Goal: Task Accomplishment & Management: Use online tool/utility

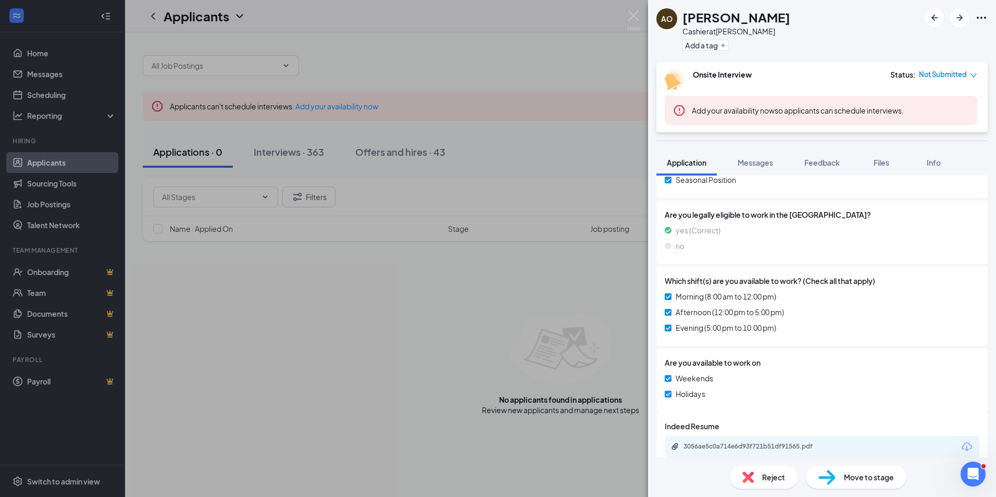
scroll to position [289, 0]
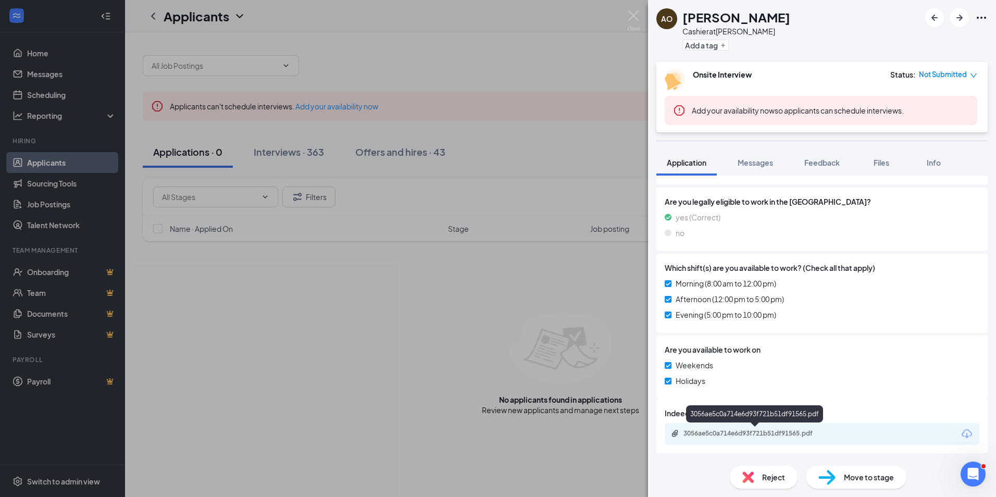
click at [742, 431] on div "3056ae5c0a714e6d93f721b51df91565.pdf" at bounding box center [757, 433] width 146 height 8
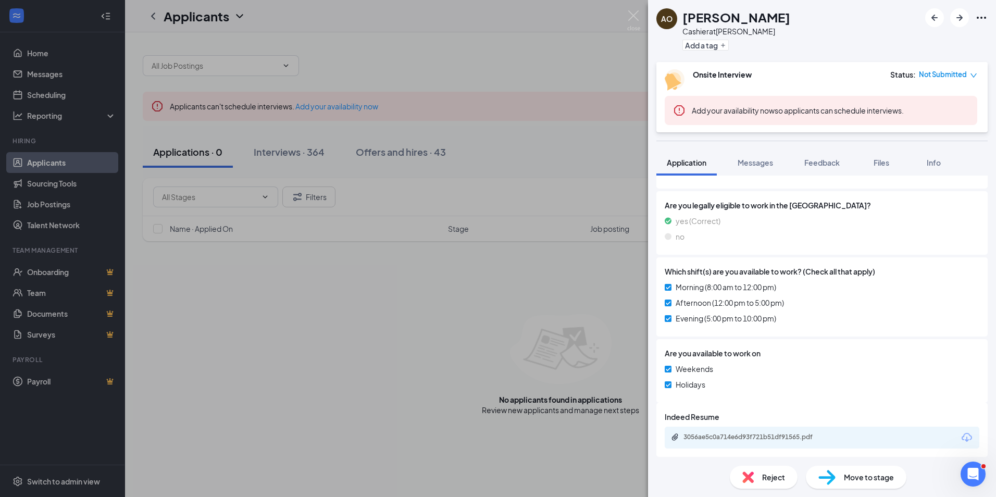
click at [358, 373] on div "AO Alonso Ortega Cashier at Henderson Add a tag Onsite Interview Status : Not S…" at bounding box center [498, 248] width 996 height 497
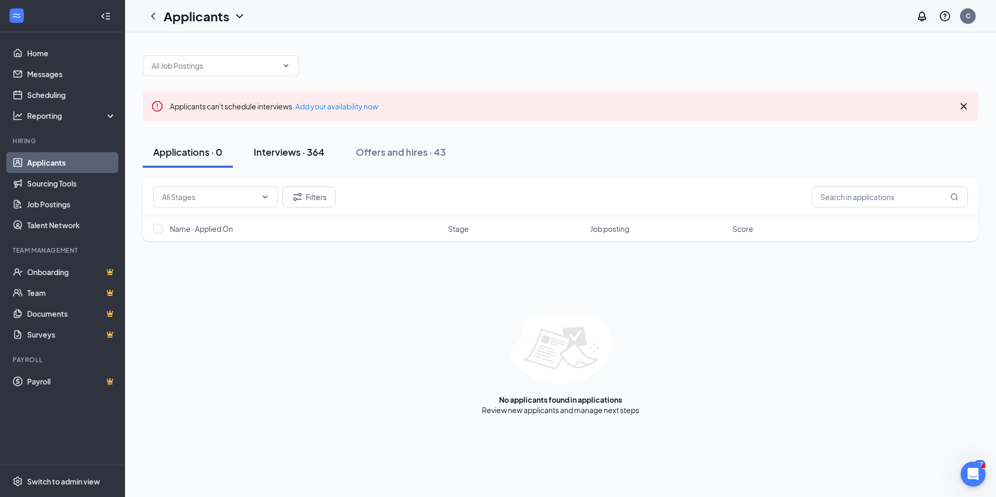
click at [286, 156] on div "Interviews · 364" at bounding box center [289, 151] width 71 height 13
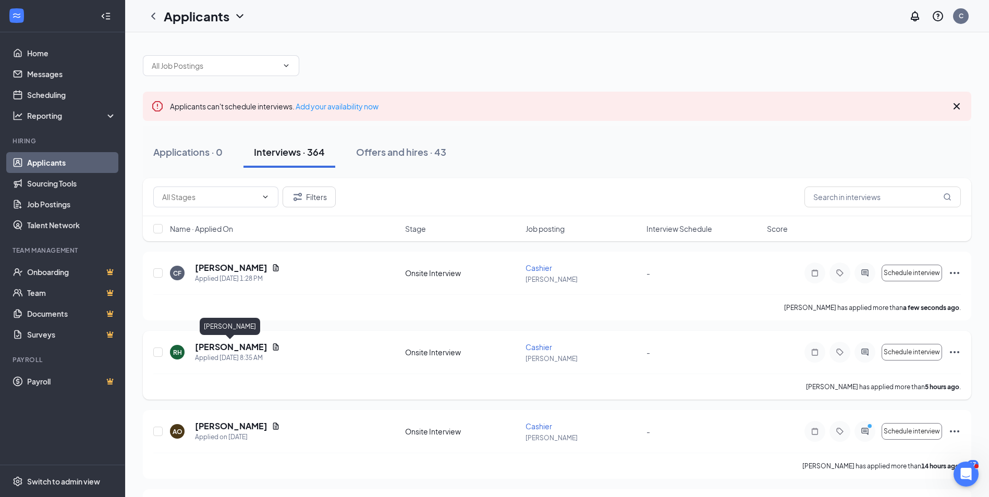
click at [220, 347] on h5 "[PERSON_NAME]" at bounding box center [231, 346] width 72 height 11
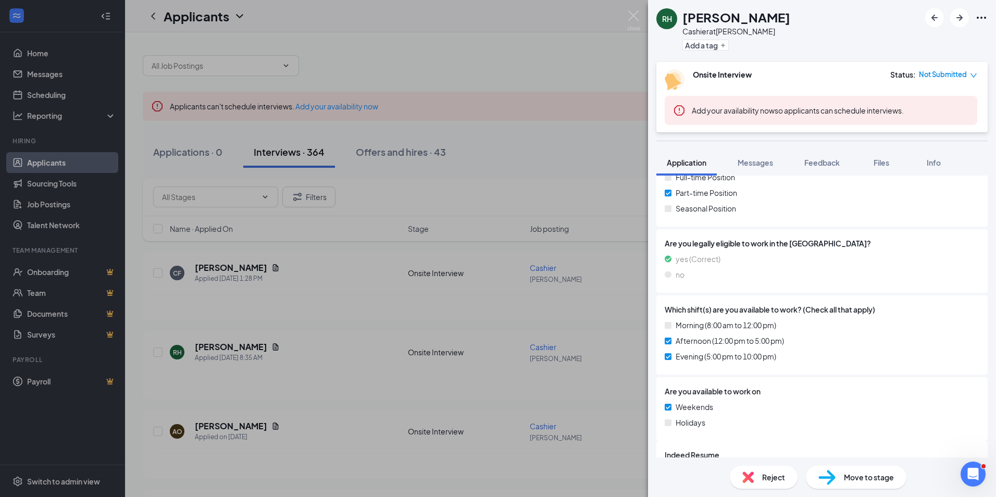
scroll to position [261, 0]
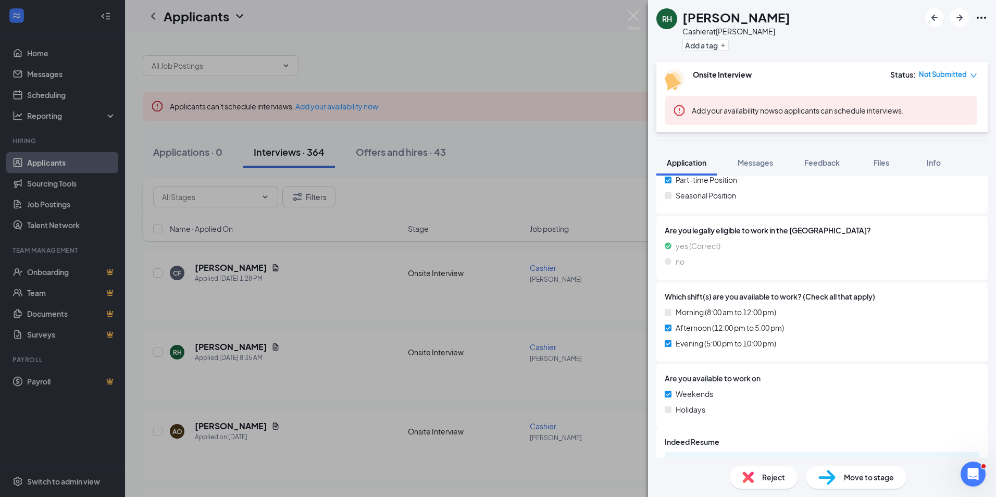
click at [524, 410] on div "RH Renee Hamilton Cashier at Henderson Add a tag Onsite Interview Status : Not …" at bounding box center [498, 248] width 996 height 497
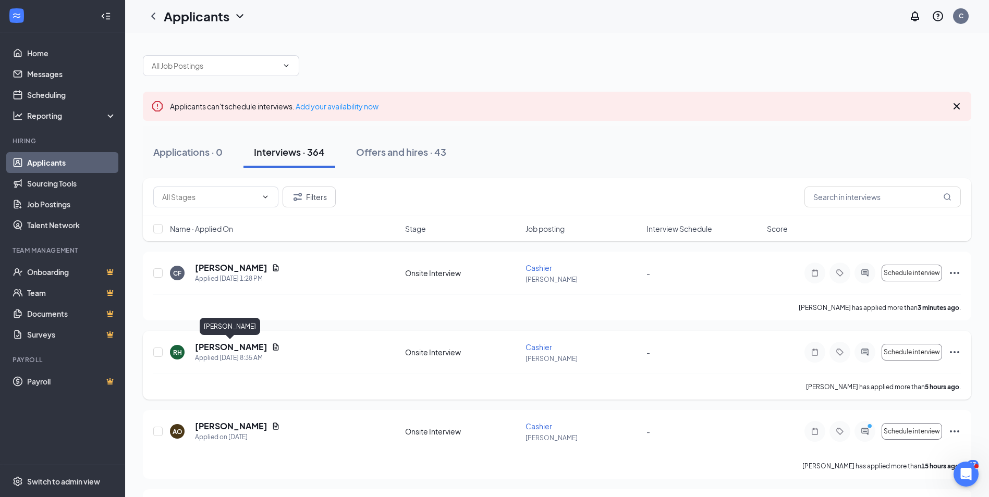
click at [244, 346] on h5 "[PERSON_NAME]" at bounding box center [231, 346] width 72 height 11
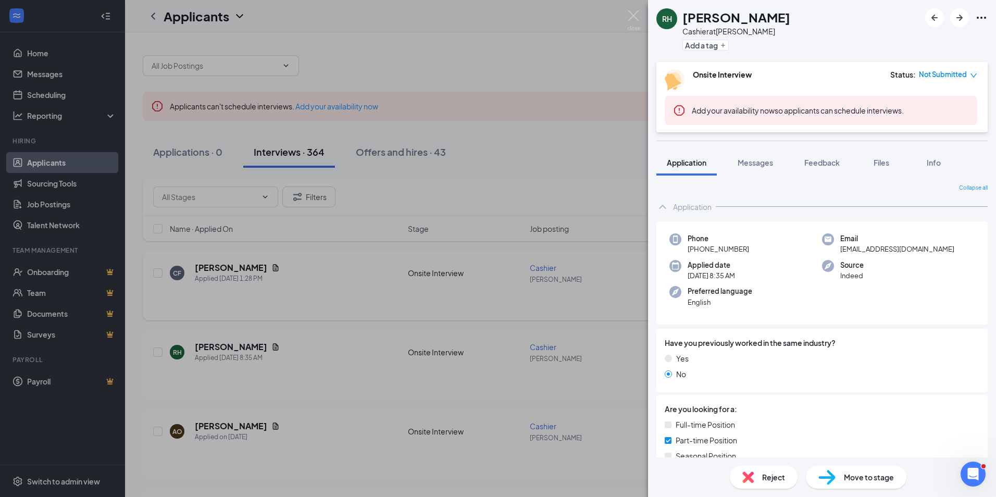
drag, startPoint x: 312, startPoint y: 311, endPoint x: 342, endPoint y: 311, distance: 30.2
click at [313, 311] on div "RH Renee Hamilton Cashier at Henderson Add a tag Onsite Interview Status : Not …" at bounding box center [498, 248] width 996 height 497
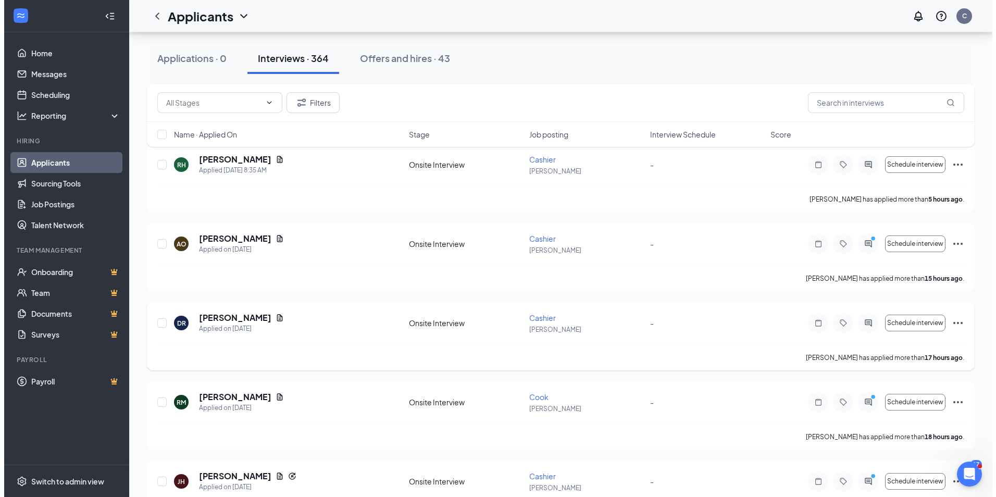
scroll to position [208, 0]
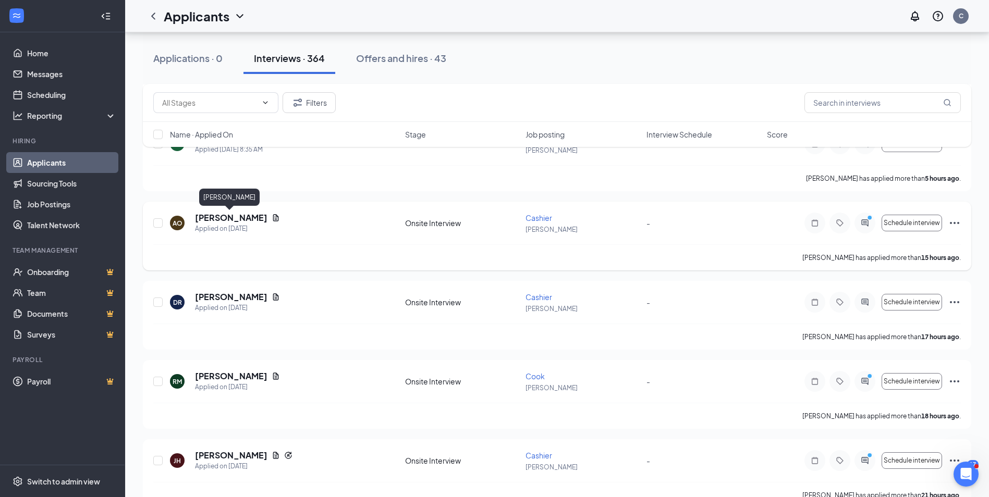
click at [235, 219] on h5 "[PERSON_NAME]" at bounding box center [231, 217] width 72 height 11
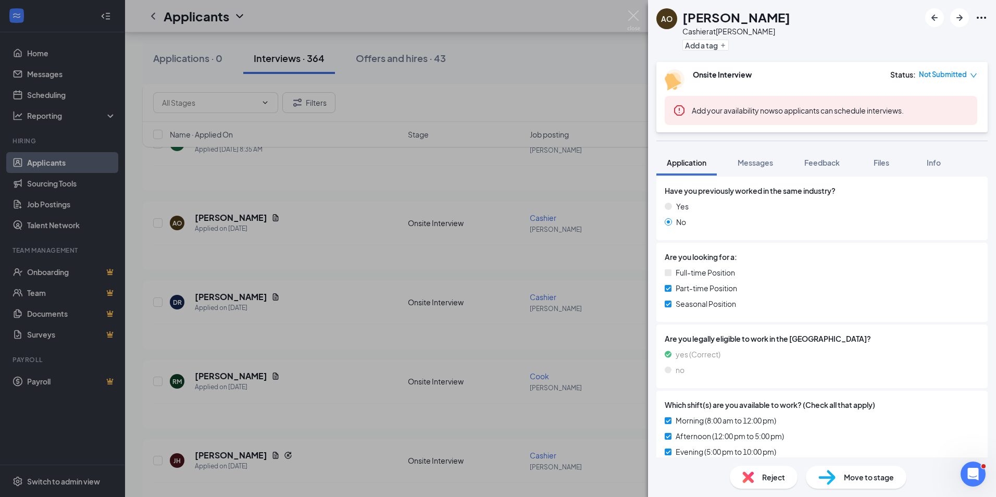
scroll to position [156, 0]
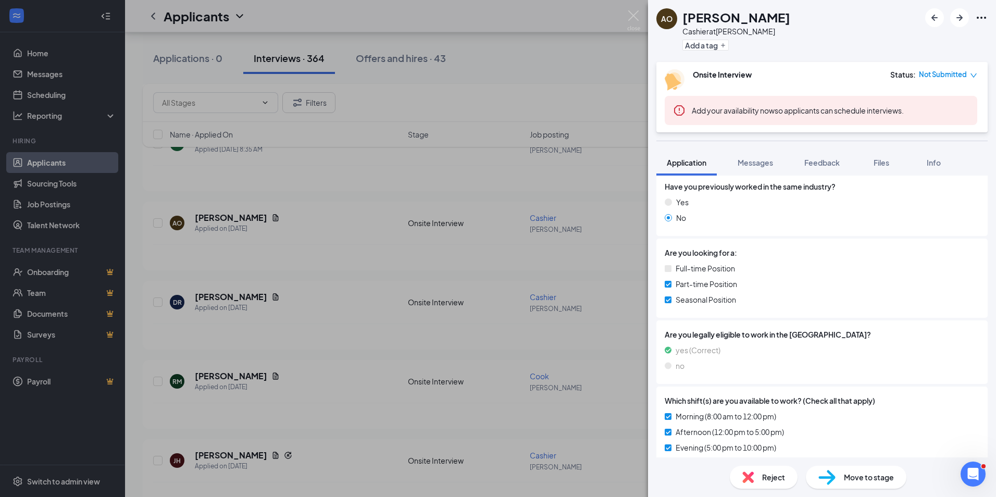
click at [617, 350] on div "AO Alonso Ortega Cashier at Henderson Add a tag Onsite Interview Status : Not S…" at bounding box center [498, 248] width 996 height 497
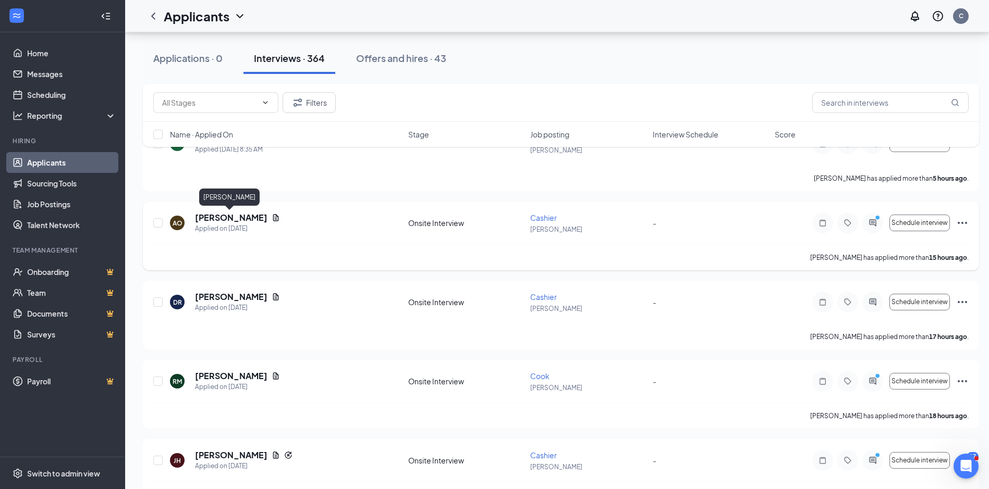
click at [223, 218] on h5 "[PERSON_NAME]" at bounding box center [231, 217] width 72 height 11
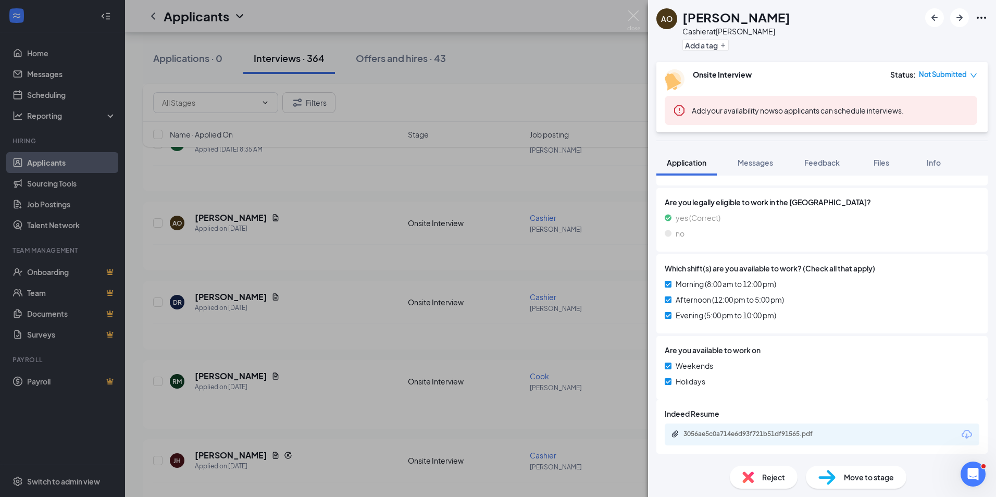
scroll to position [289, 0]
click at [748, 433] on div "3056ae5c0a714e6d93f721b51df91565.pdf" at bounding box center [757, 433] width 146 height 8
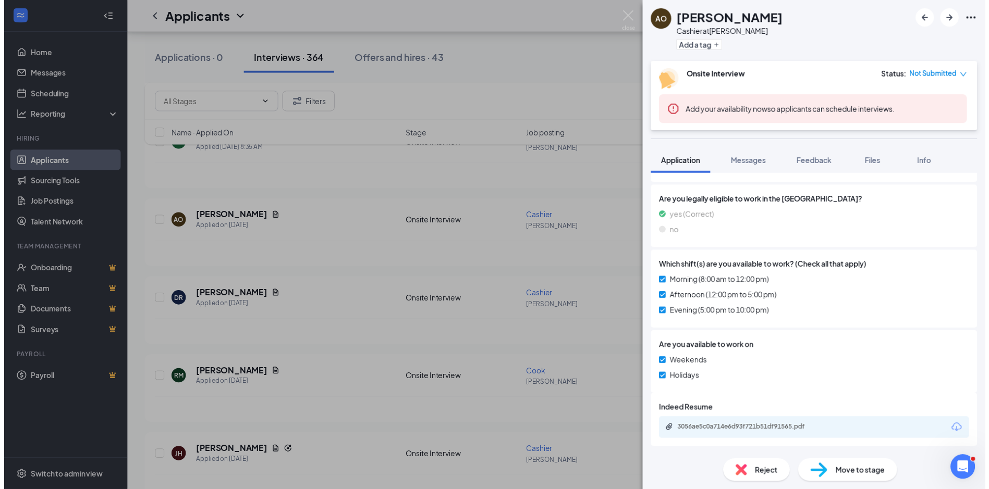
scroll to position [286, 0]
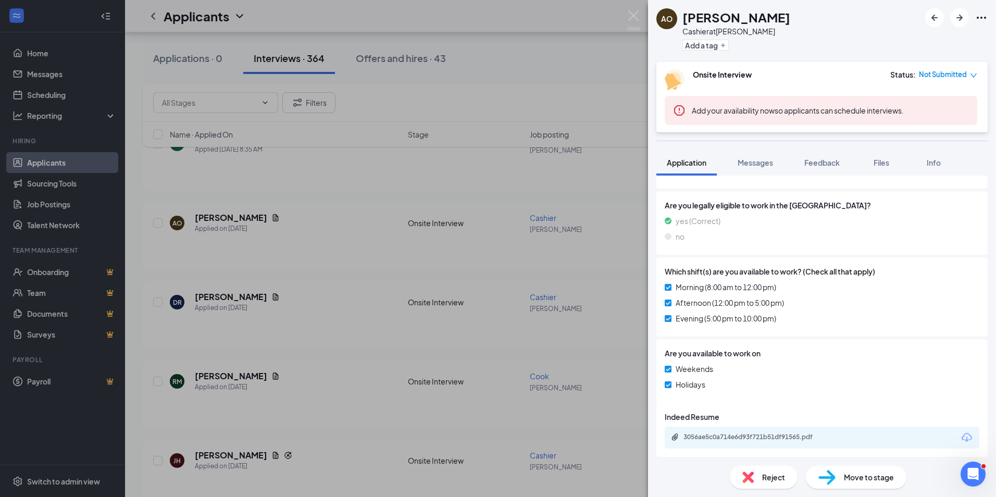
click at [528, 265] on div "AO Alonso Ortega Cashier at Henderson Add a tag Onsite Interview Status : Not S…" at bounding box center [498, 248] width 996 height 497
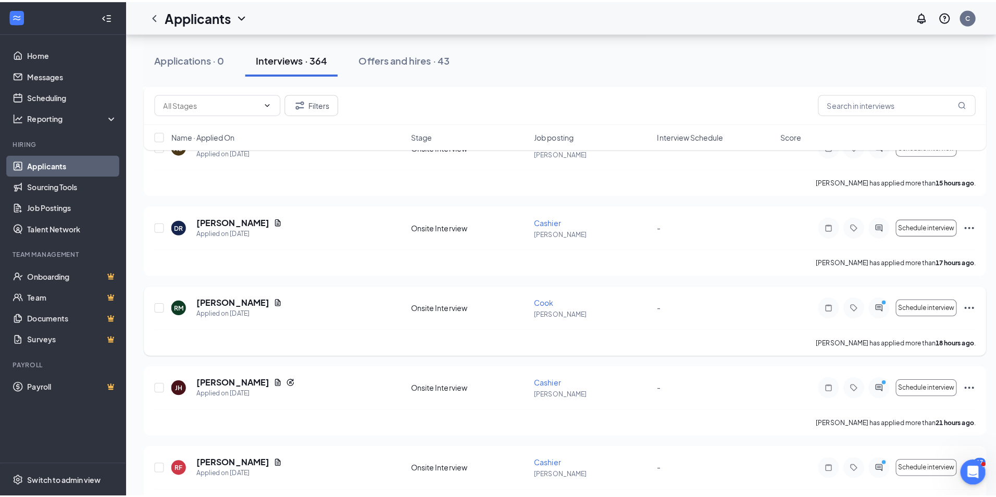
scroll to position [313, 0]
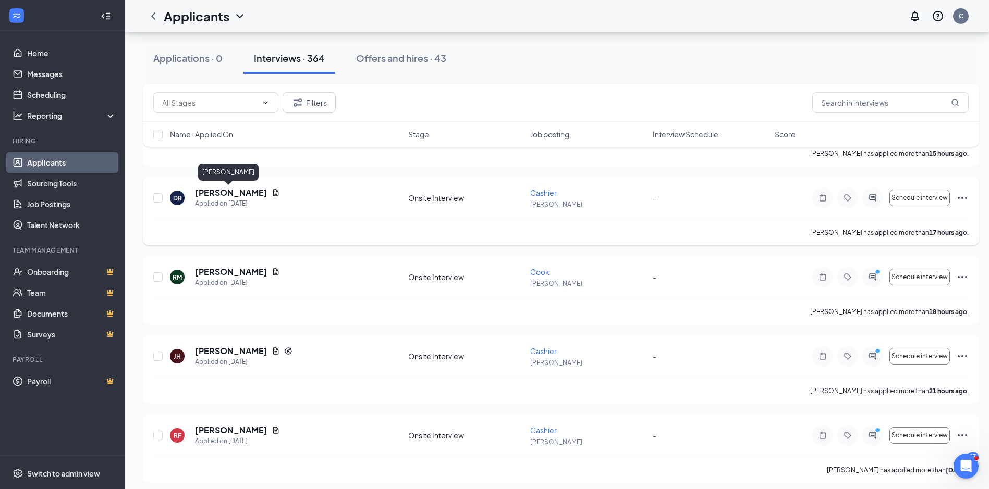
click at [244, 193] on h5 "[PERSON_NAME]" at bounding box center [231, 192] width 72 height 11
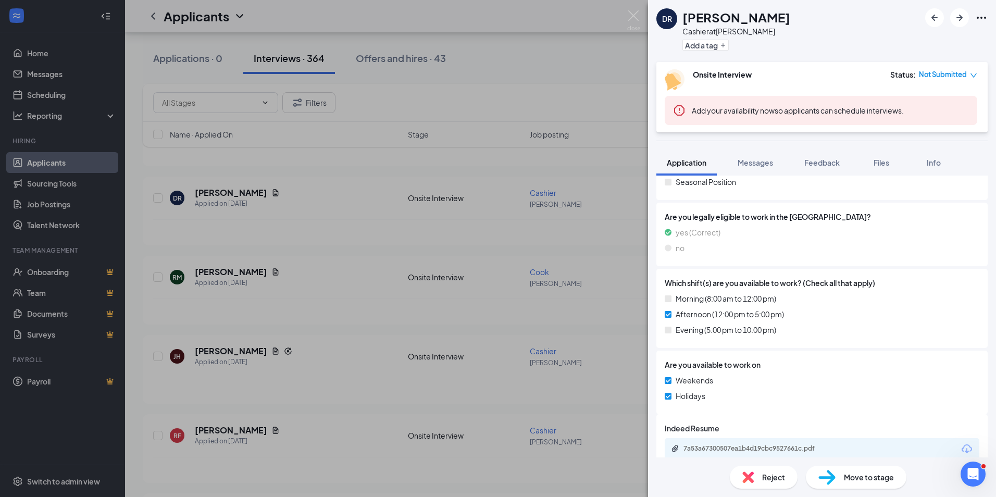
scroll to position [289, 0]
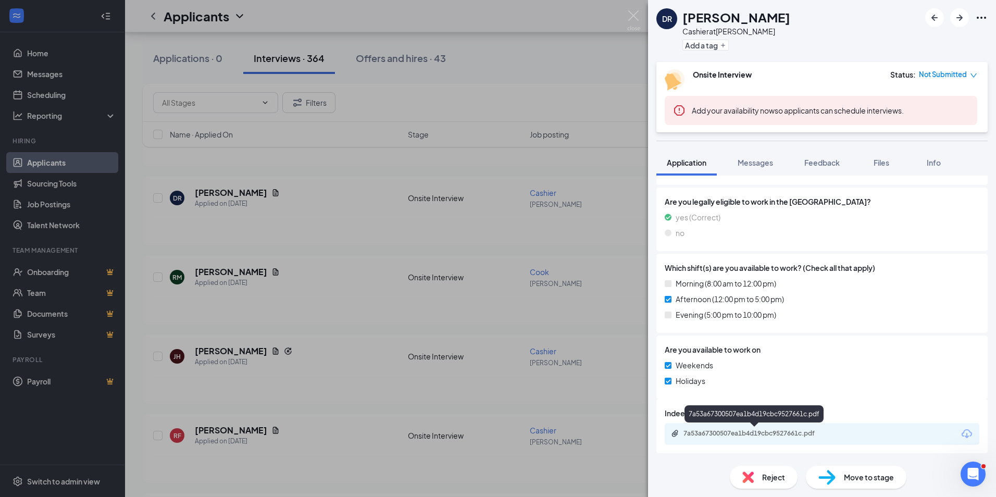
click at [734, 436] on div "7a53a67300507ea1b4d19cbc9527661c.pdf" at bounding box center [757, 433] width 146 height 8
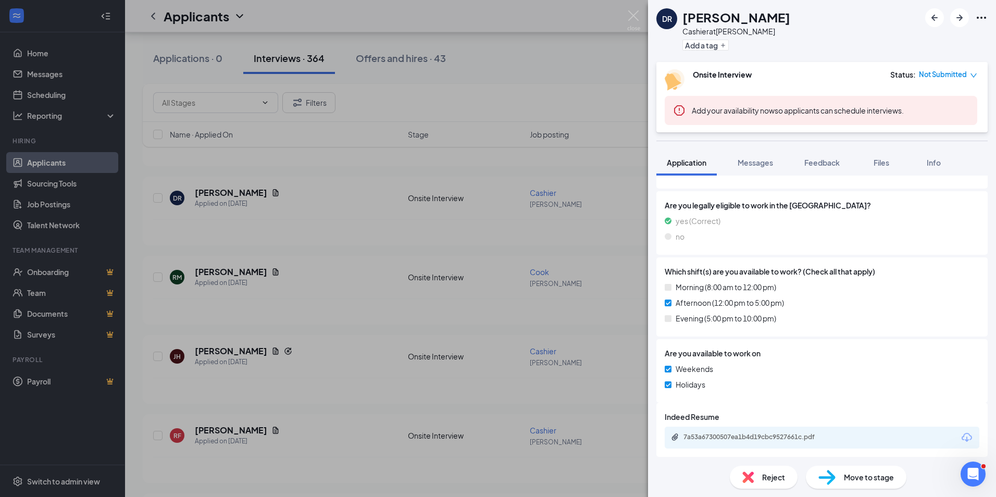
click at [494, 272] on div "[PERSON_NAME] Cashier at [GEOGRAPHIC_DATA] Add a tag Onsite Interview Status : …" at bounding box center [498, 248] width 996 height 497
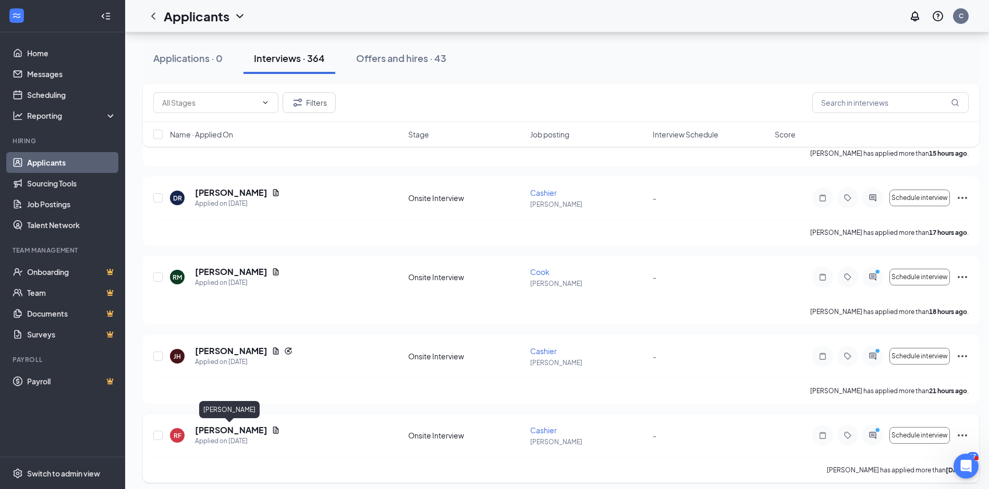
click at [245, 431] on h5 "[PERSON_NAME]" at bounding box center [231, 430] width 72 height 11
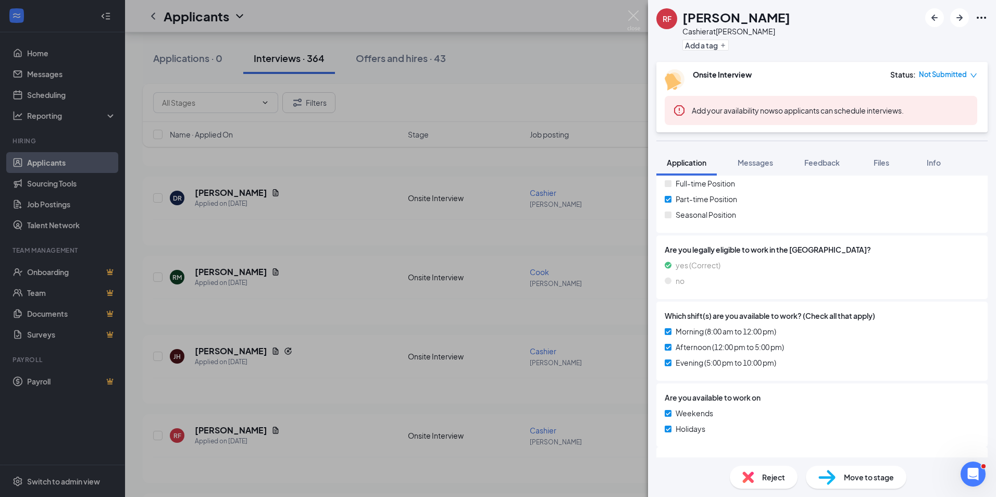
scroll to position [289, 0]
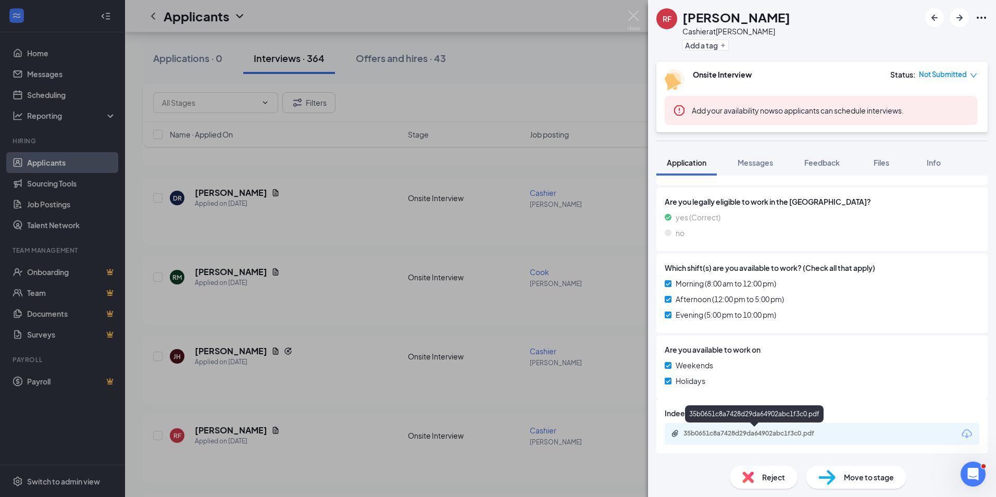
click at [705, 435] on div "35b0651c8a7428d29da64902abc1f3c0.pdf" at bounding box center [757, 433] width 146 height 8
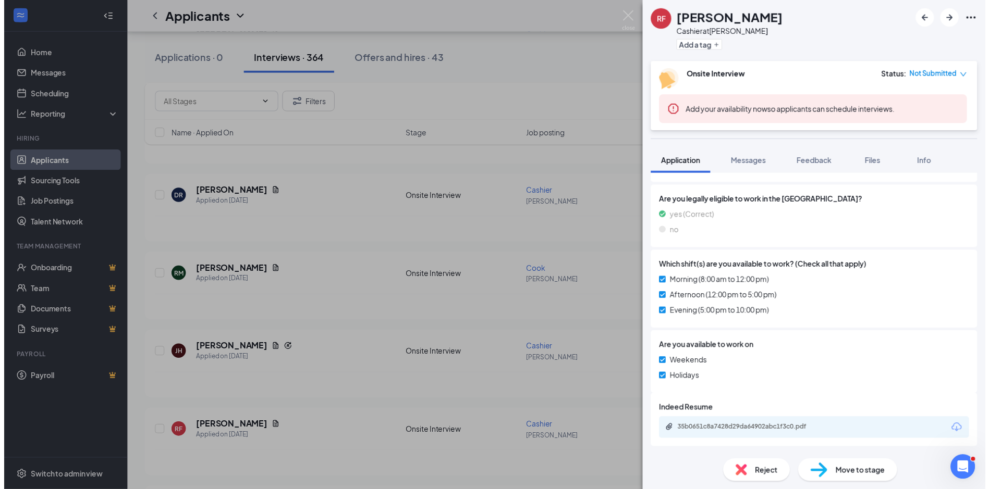
scroll to position [286, 0]
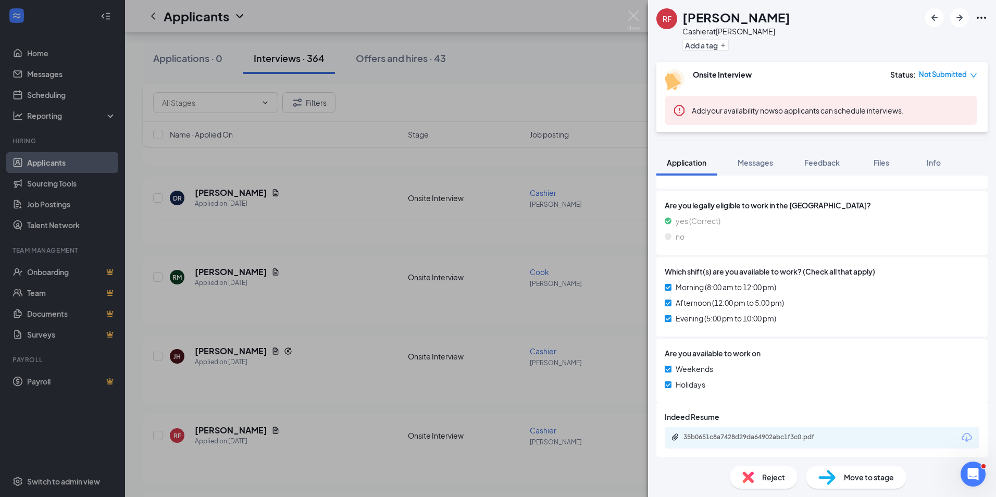
click at [346, 255] on div "RF Ryan Fernando Cashier at Henderson Add a tag Onsite Interview Status : Not S…" at bounding box center [498, 248] width 996 height 497
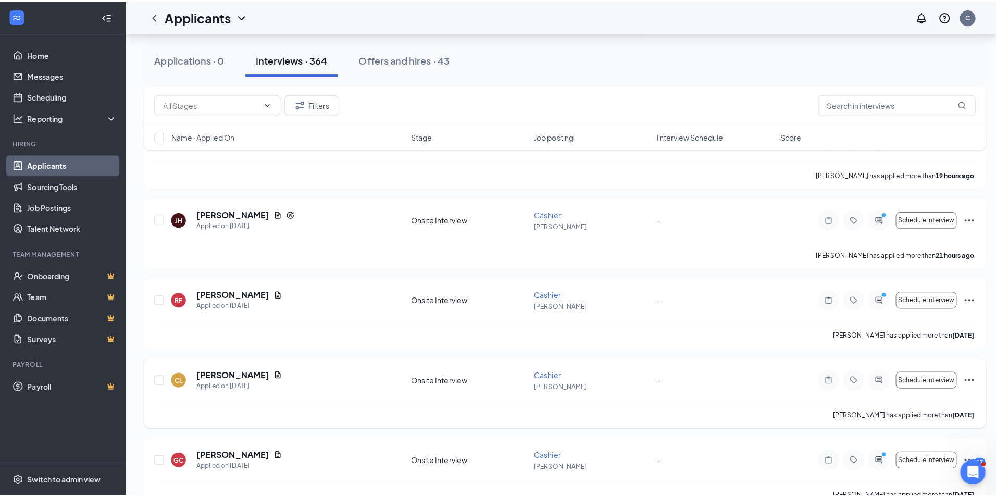
scroll to position [521, 0]
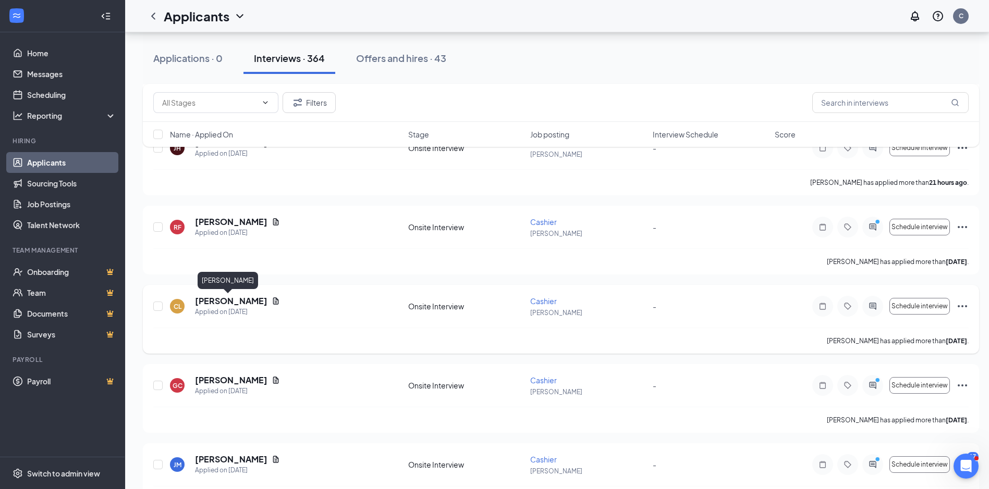
click at [238, 303] on h5 "[PERSON_NAME]" at bounding box center [231, 300] width 72 height 11
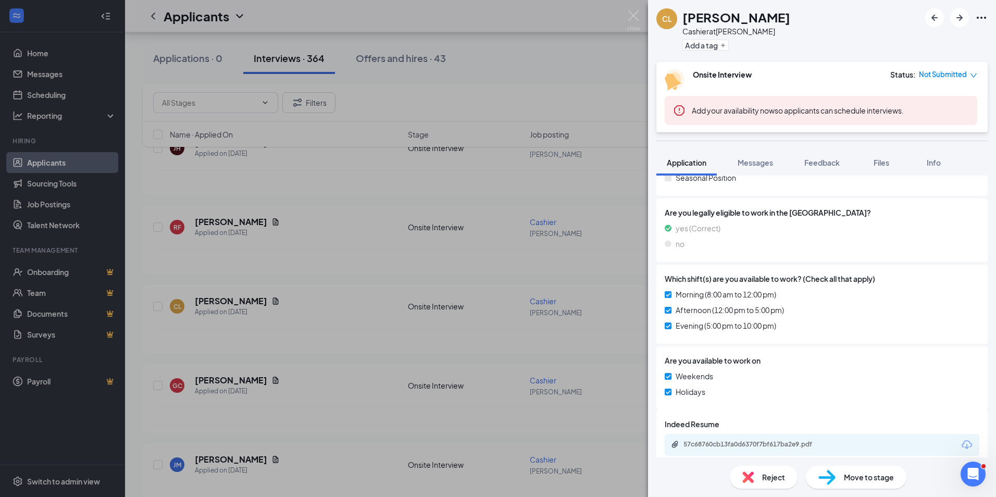
scroll to position [289, 0]
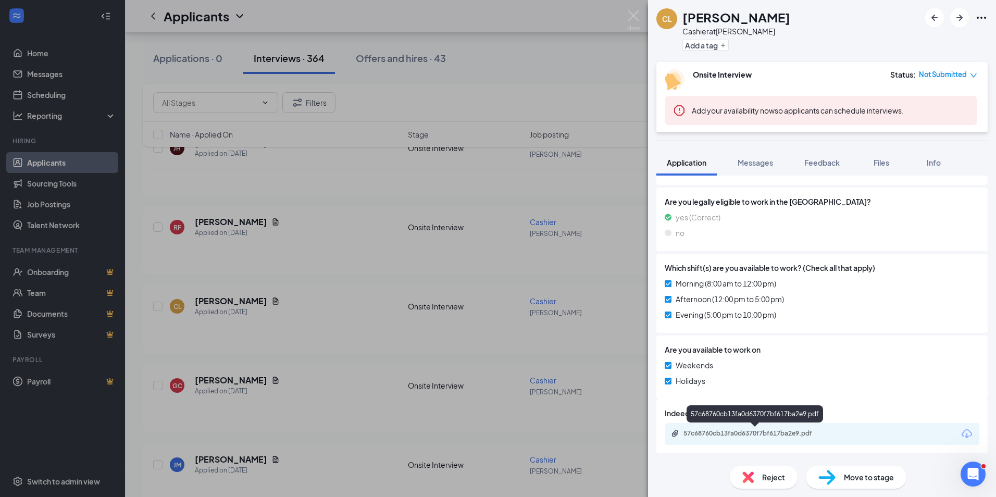
click at [738, 433] on div "57c68760cb13fa0d6370f7bf617ba2e9.pdf" at bounding box center [757, 433] width 146 height 8
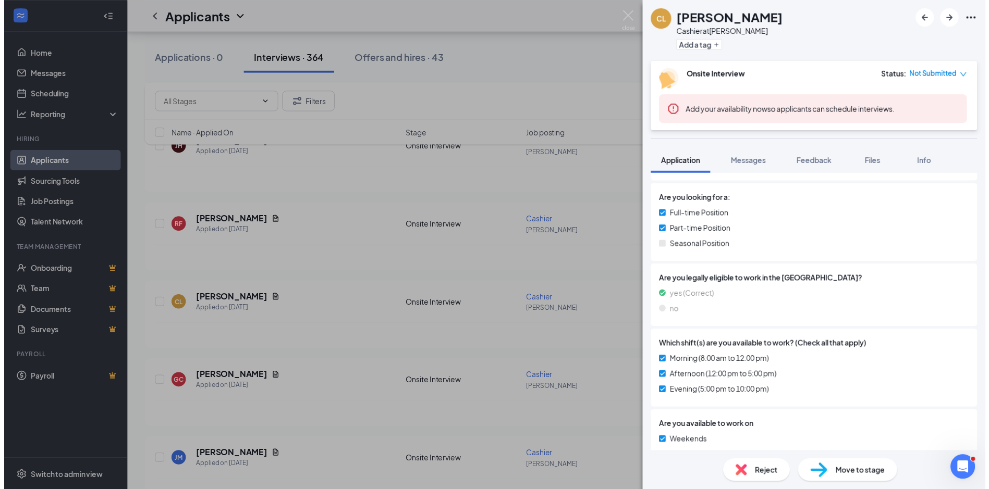
scroll to position [181, 0]
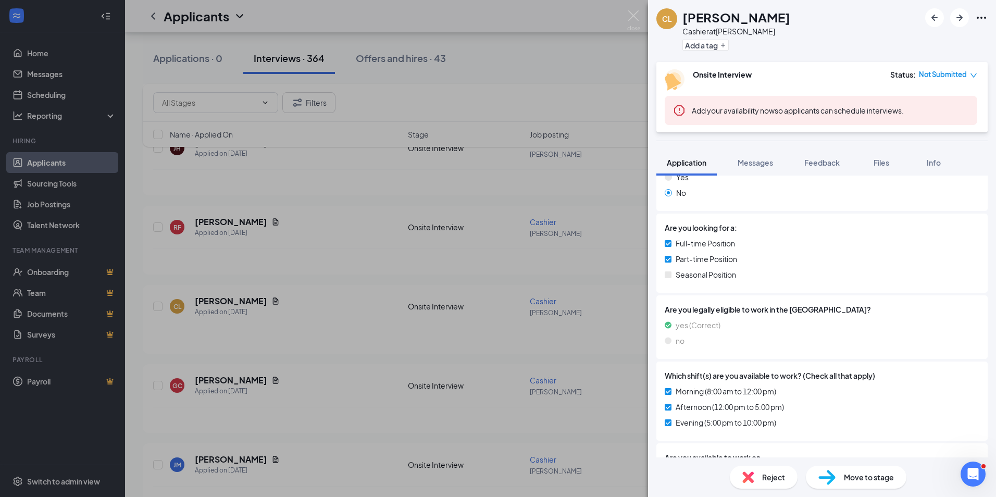
click at [358, 381] on div "CL CODY LEWIS Cashier at Henderson Add a tag Onsite Interview Status : Not Subm…" at bounding box center [498, 248] width 996 height 497
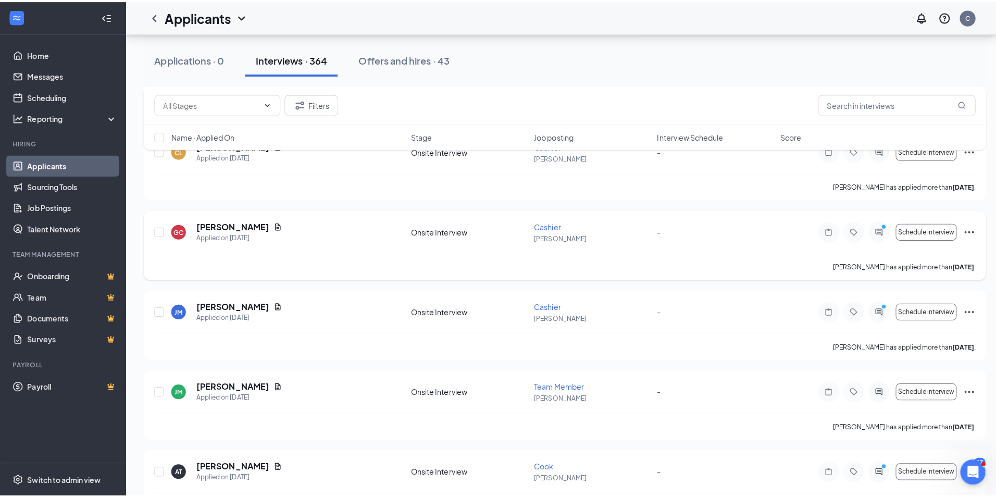
scroll to position [730, 0]
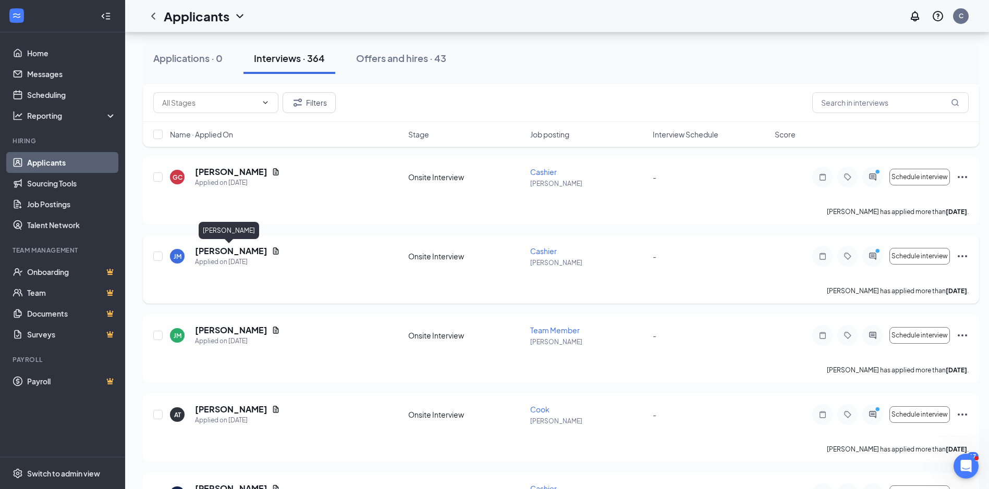
click at [228, 250] on h5 "[PERSON_NAME]" at bounding box center [231, 250] width 72 height 11
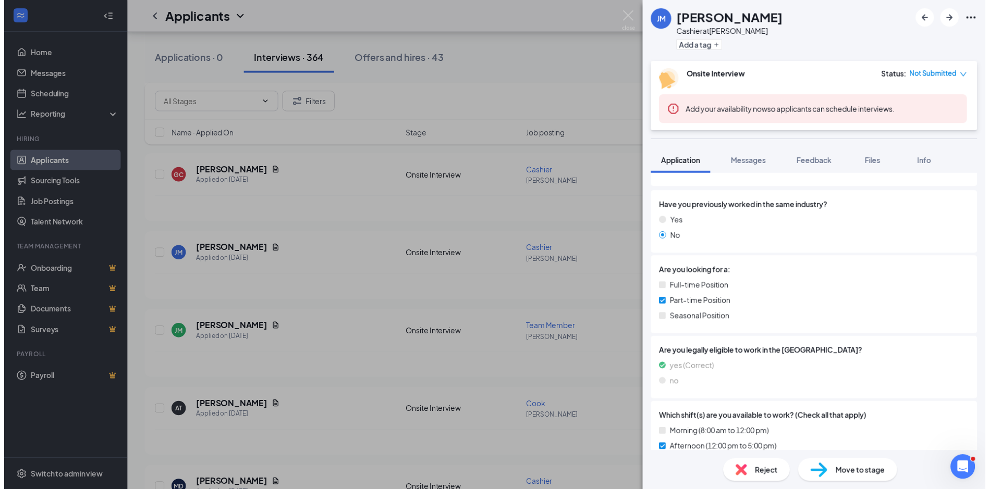
scroll to position [208, 0]
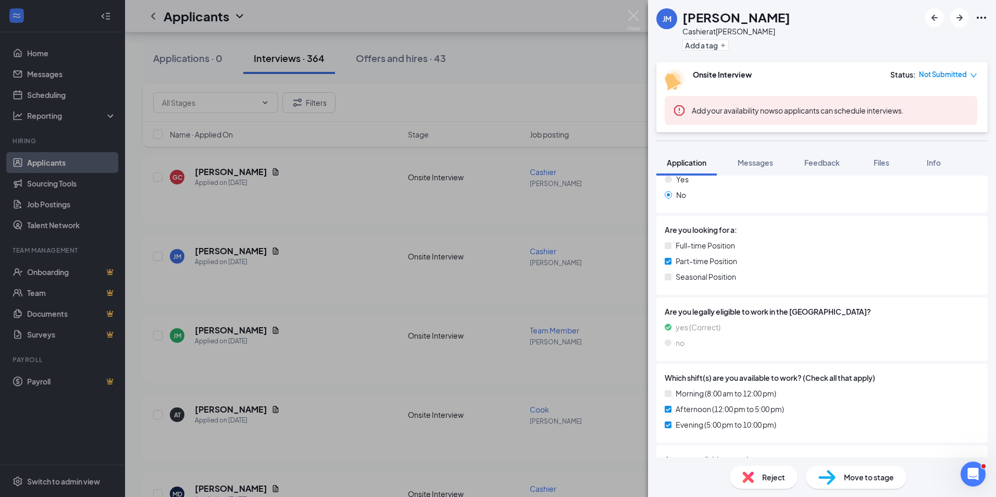
click at [348, 409] on div "JM Joshua Martial Cashier at Henderson Add a tag Onsite Interview Status : Not …" at bounding box center [498, 248] width 996 height 497
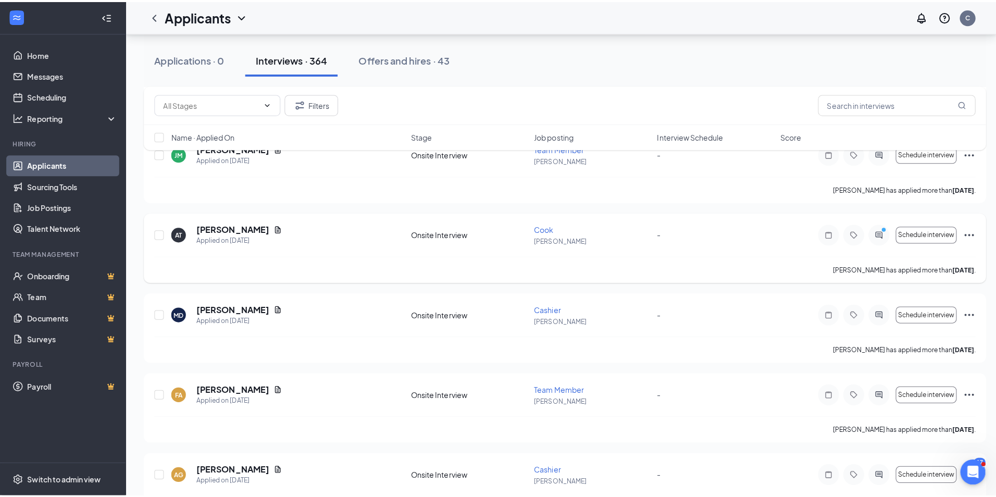
scroll to position [938, 0]
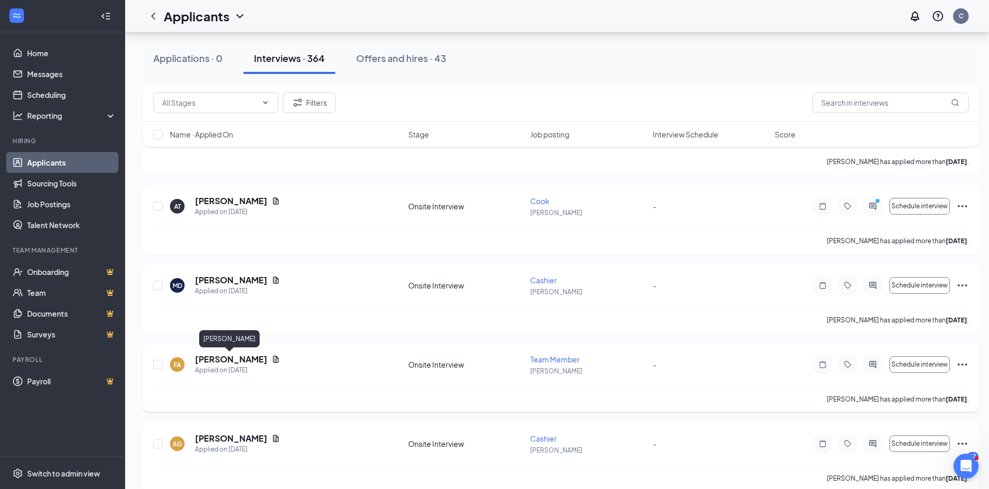
click at [244, 361] on h5 "[PERSON_NAME]" at bounding box center [231, 359] width 72 height 11
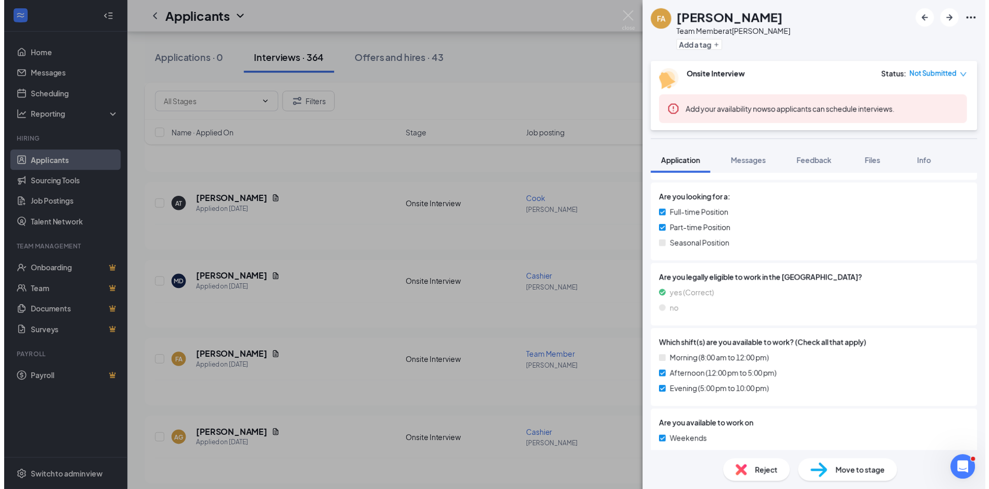
scroll to position [261, 0]
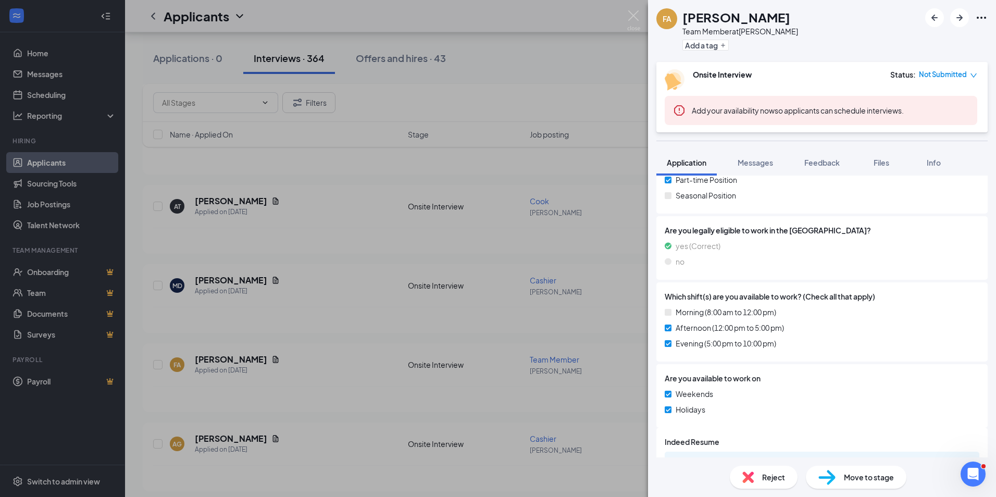
click at [335, 405] on div "FA fabrizio aburto Team Member at Henderson Add a tag Onsite Interview Status :…" at bounding box center [498, 248] width 996 height 497
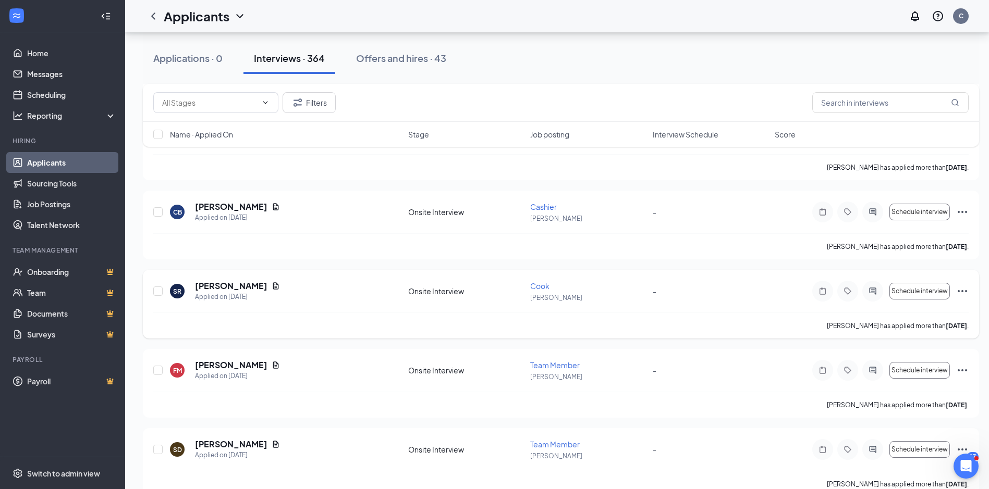
scroll to position [1349, 0]
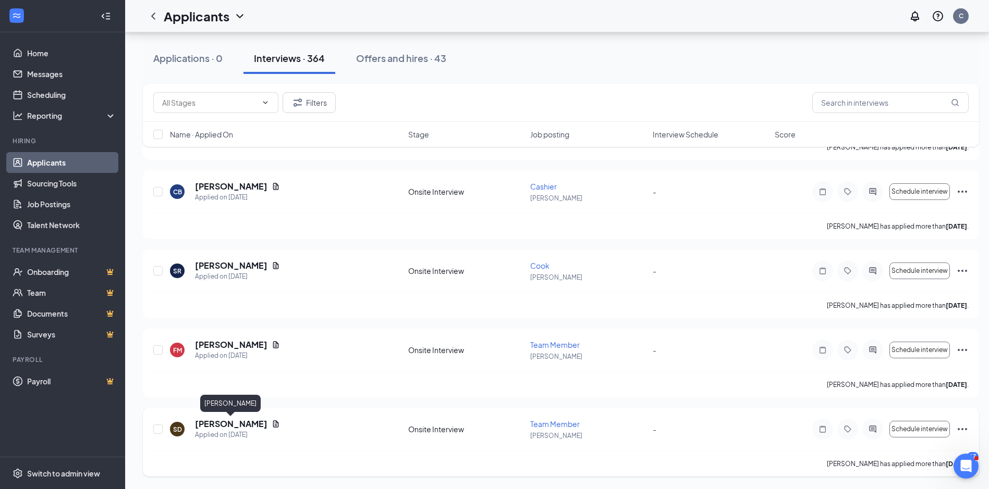
click at [244, 426] on h5 "[PERSON_NAME]" at bounding box center [231, 423] width 72 height 11
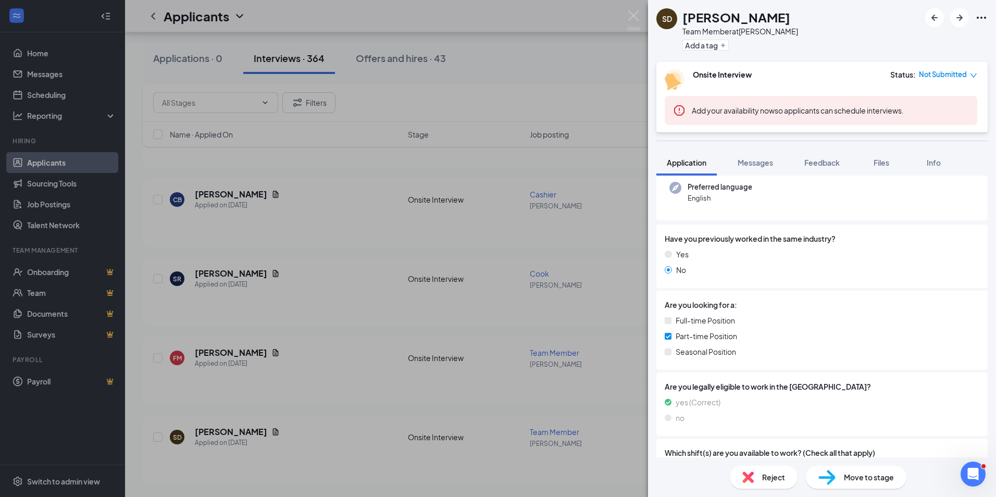
scroll to position [156, 0]
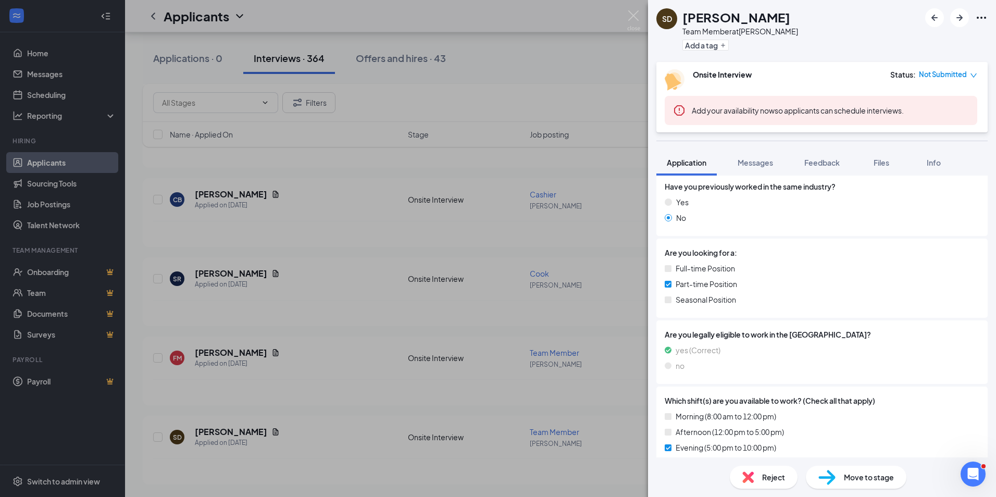
click at [209, 353] on div "SD Stephanie Duran Team Member at Henderson Add a tag Onsite Interview Status :…" at bounding box center [498, 248] width 996 height 497
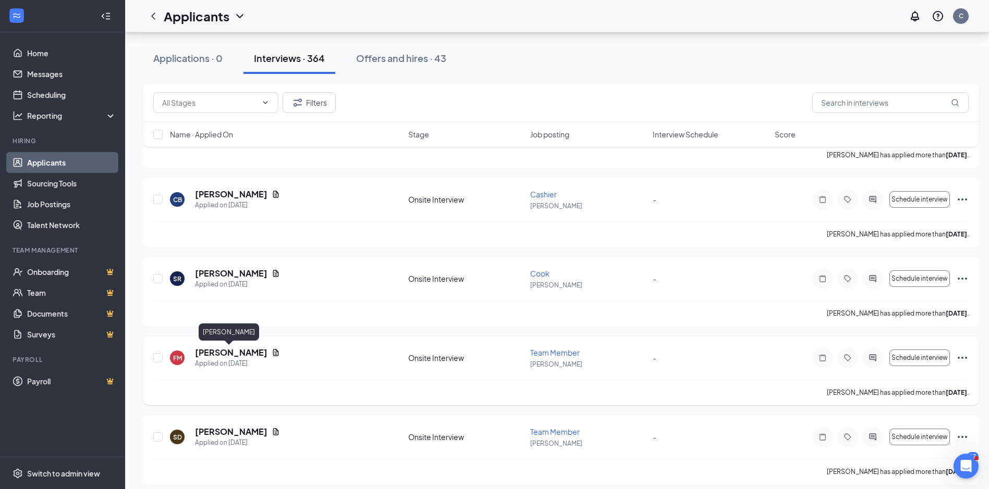
click at [212, 353] on h5 "[PERSON_NAME]" at bounding box center [231, 352] width 72 height 11
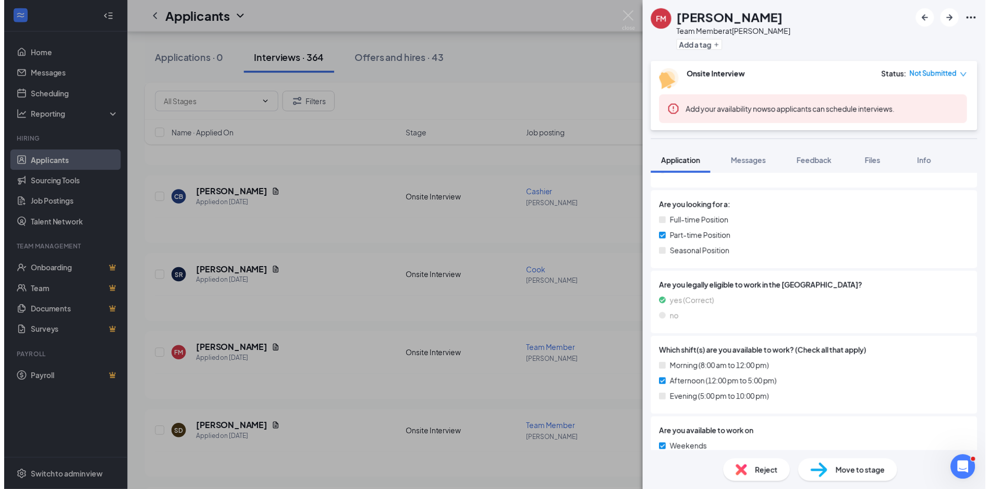
scroll to position [208, 0]
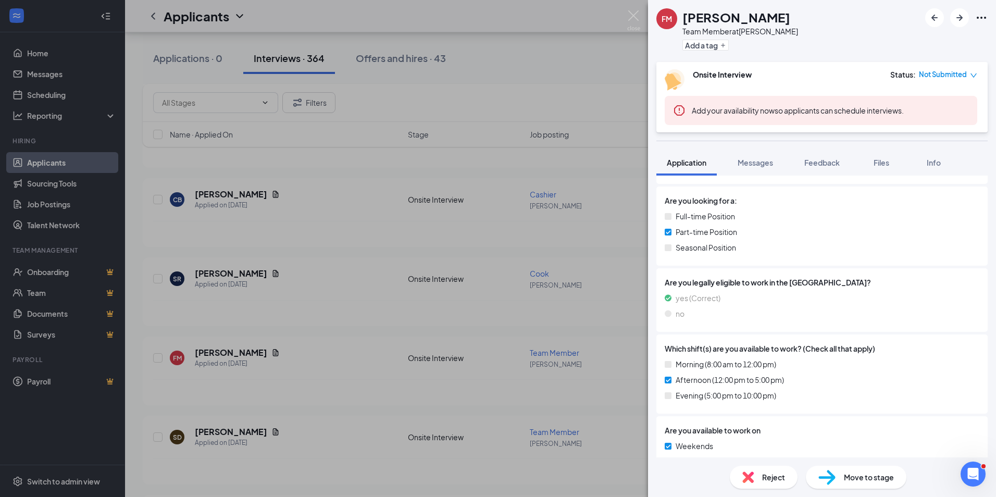
click at [266, 384] on div "FM Fausto Moran Team Member at Henderson Add a tag Onsite Interview Status : No…" at bounding box center [498, 248] width 996 height 497
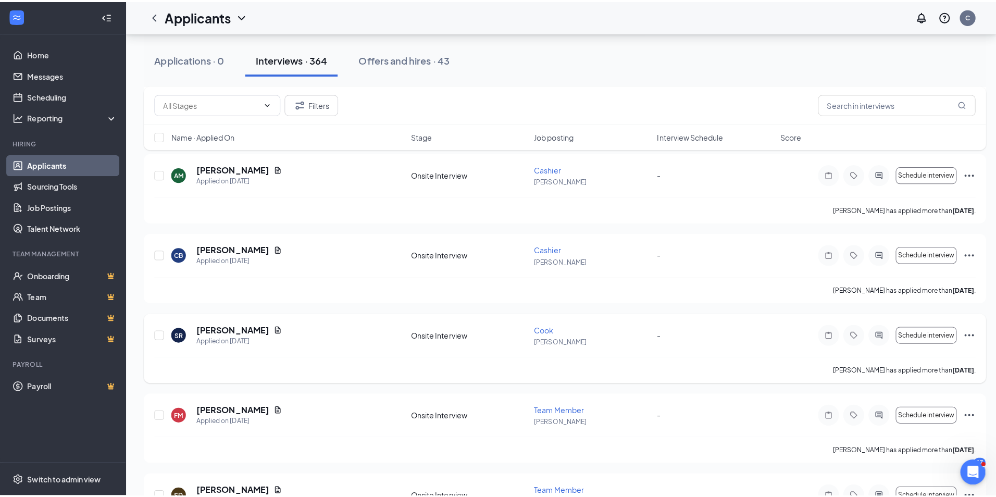
scroll to position [1237, 0]
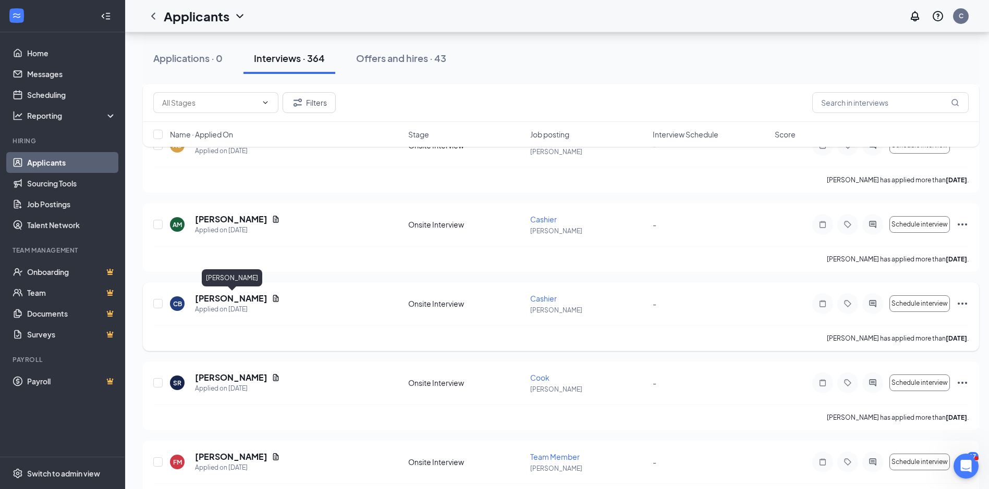
click at [258, 294] on h5 "[PERSON_NAME]" at bounding box center [231, 298] width 72 height 11
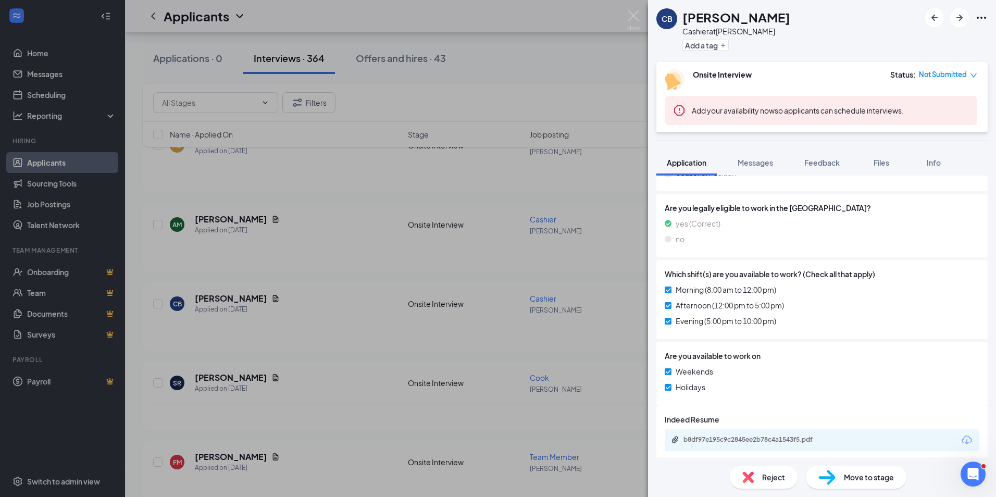
scroll to position [289, 0]
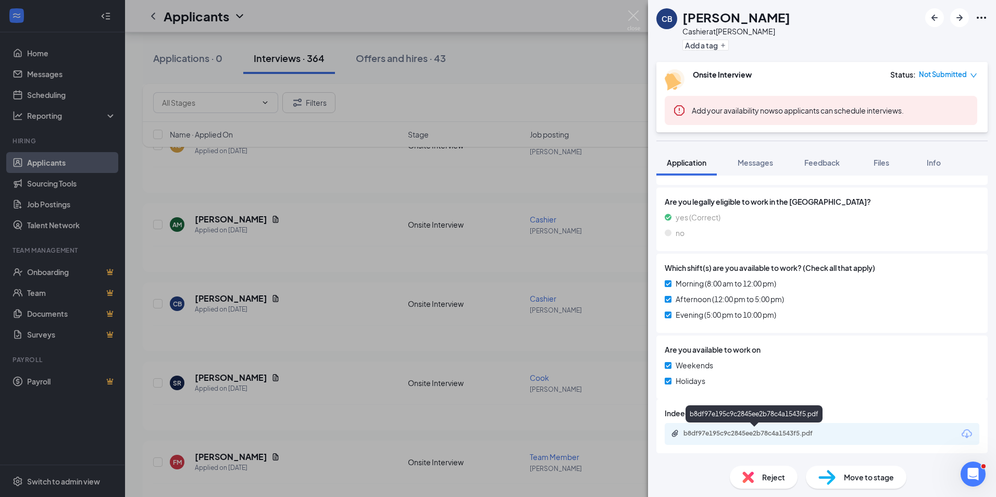
click at [721, 433] on div "b8df97e195c9c2845ee2b78c4a1543f5.pdf" at bounding box center [757, 433] width 146 height 8
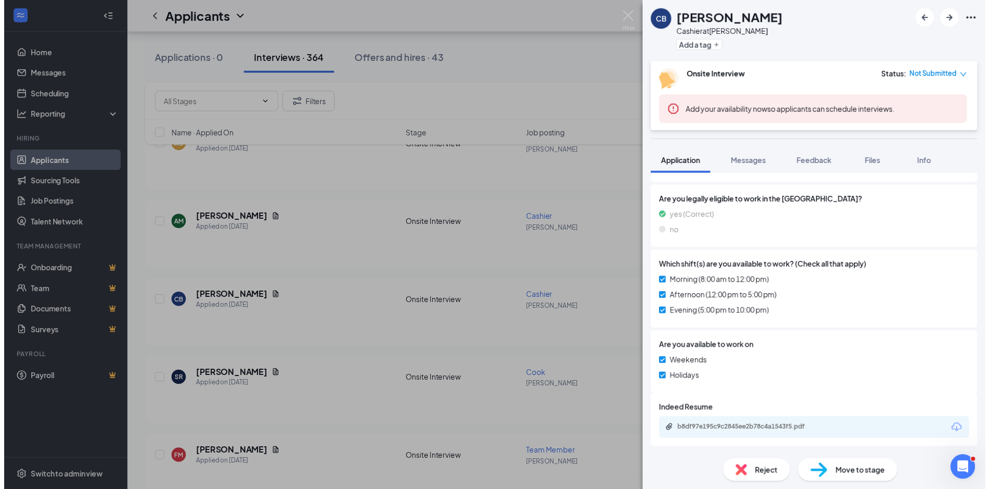
scroll to position [286, 0]
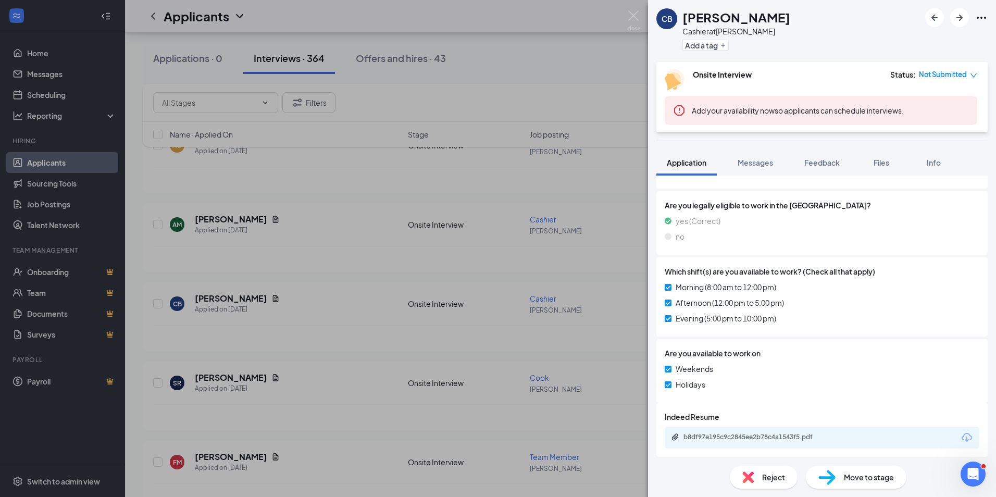
click at [358, 329] on div "CB Che'lisa Babineaux Cashier at Henderson Add a tag Onsite Interview Status : …" at bounding box center [498, 248] width 996 height 497
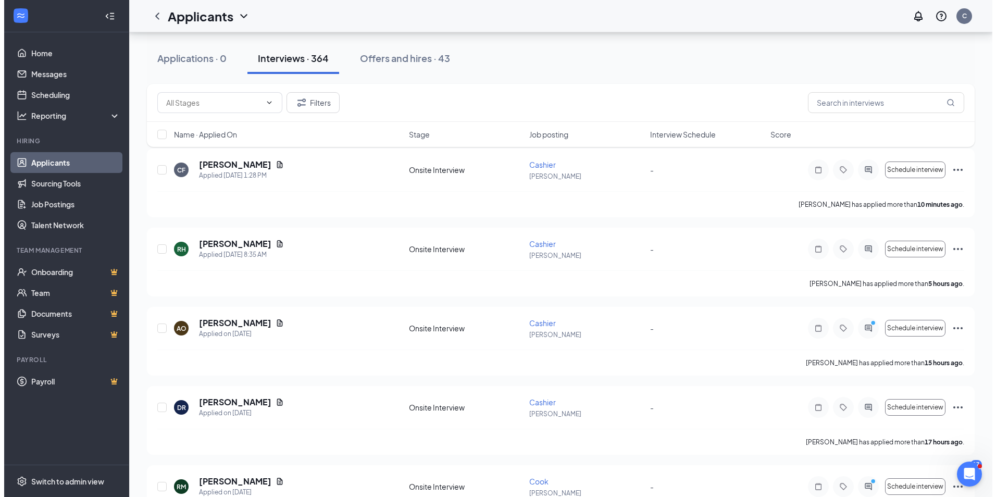
scroll to position [104, 0]
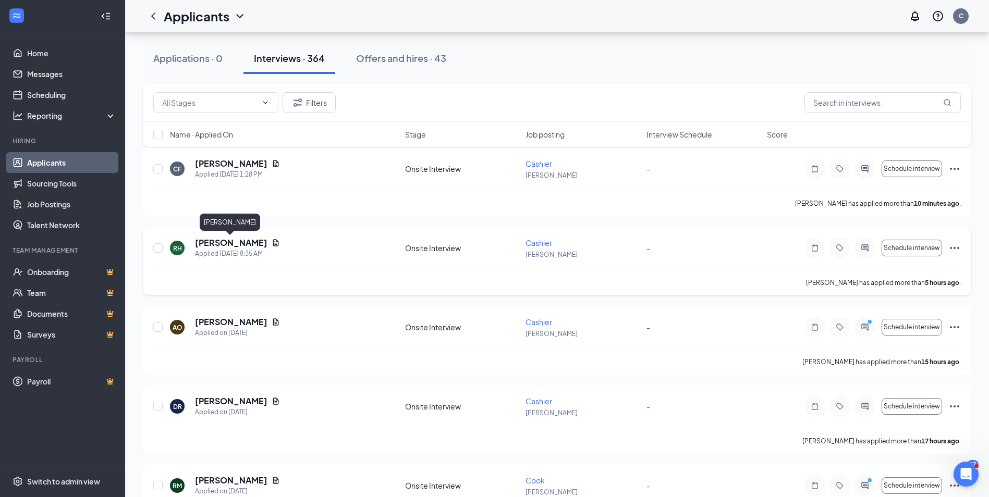
click at [234, 240] on h5 "[PERSON_NAME]" at bounding box center [231, 242] width 72 height 11
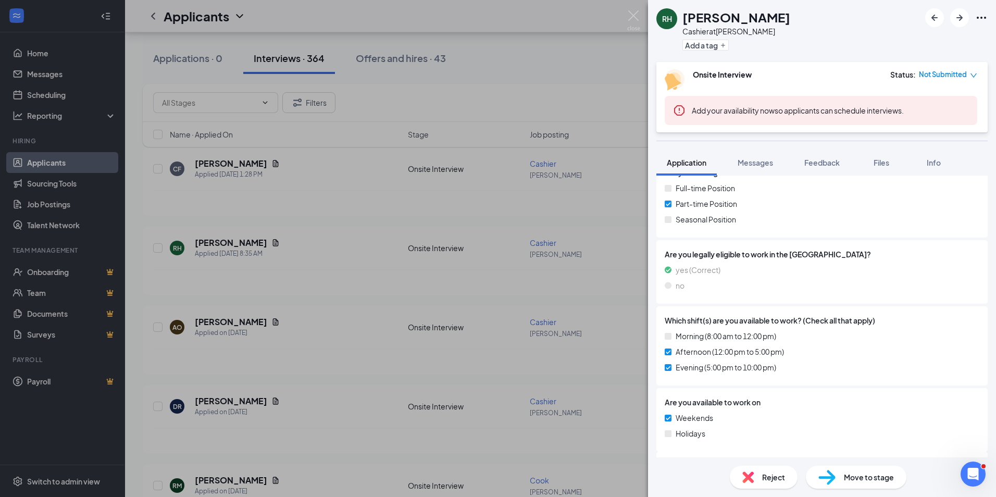
scroll to position [289, 0]
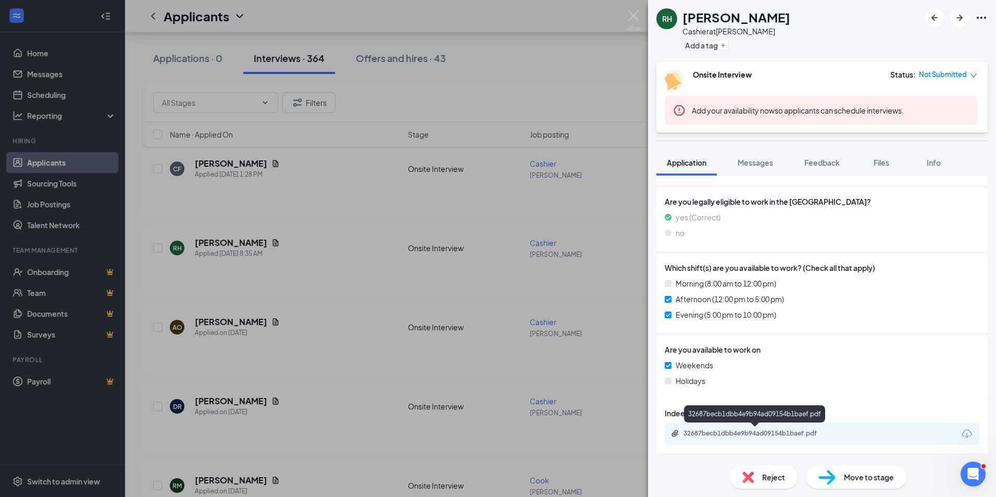
click at [780, 432] on div "32687becb1dbb4e9b94ad09154b1baef.pdf" at bounding box center [757, 433] width 146 height 8
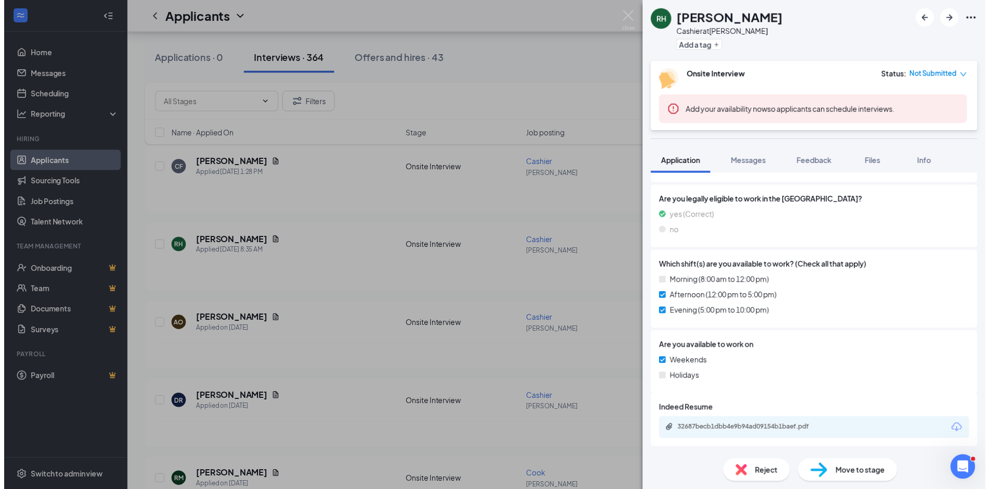
scroll to position [286, 0]
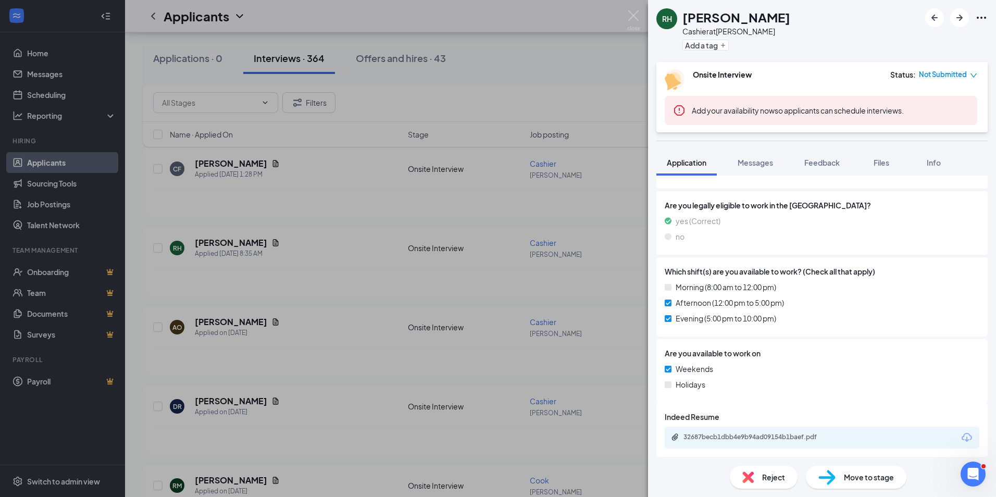
click at [386, 379] on div "RH Renee Hamilton Cashier at Henderson Add a tag Onsite Interview Status : Not …" at bounding box center [498, 248] width 996 height 497
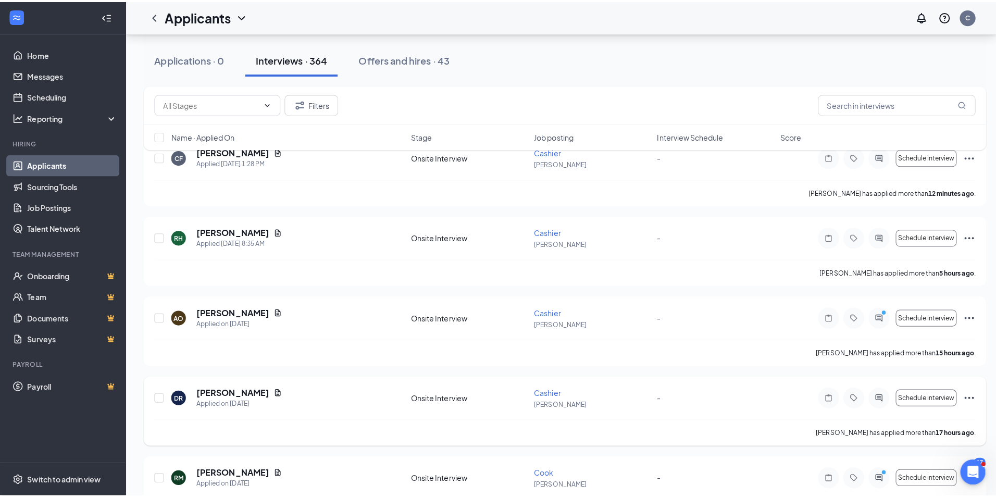
scroll to position [156, 0]
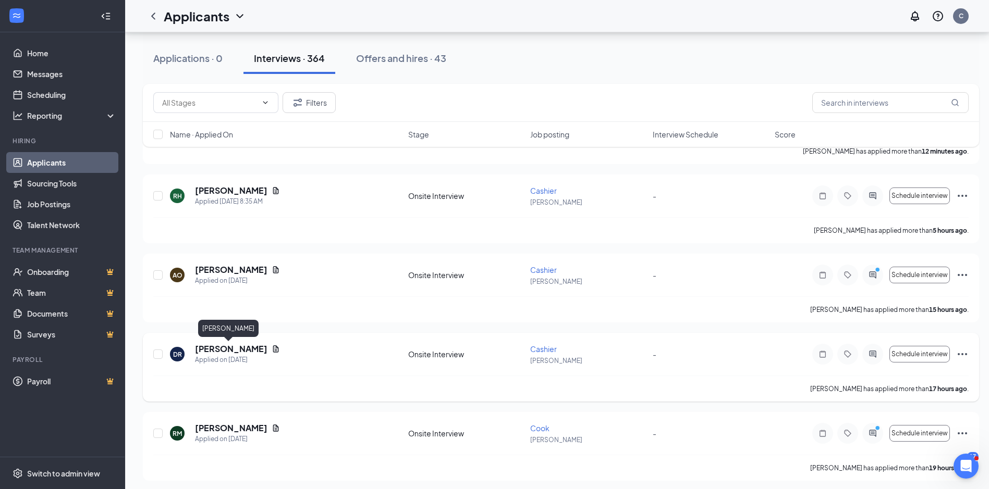
click at [223, 352] on h5 "[PERSON_NAME]" at bounding box center [231, 348] width 72 height 11
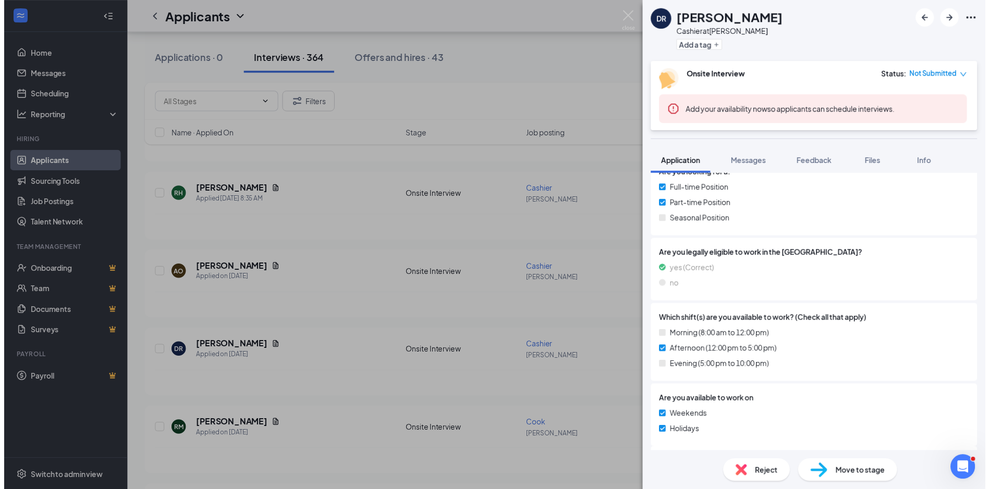
scroll to position [261, 0]
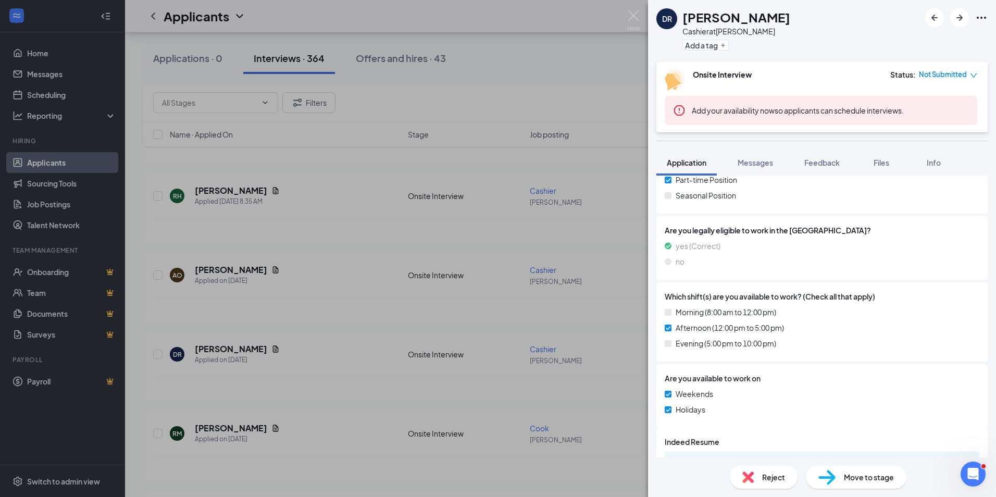
click at [354, 363] on div "[PERSON_NAME] Cashier at [GEOGRAPHIC_DATA] Add a tag Onsite Interview Status : …" at bounding box center [498, 248] width 996 height 497
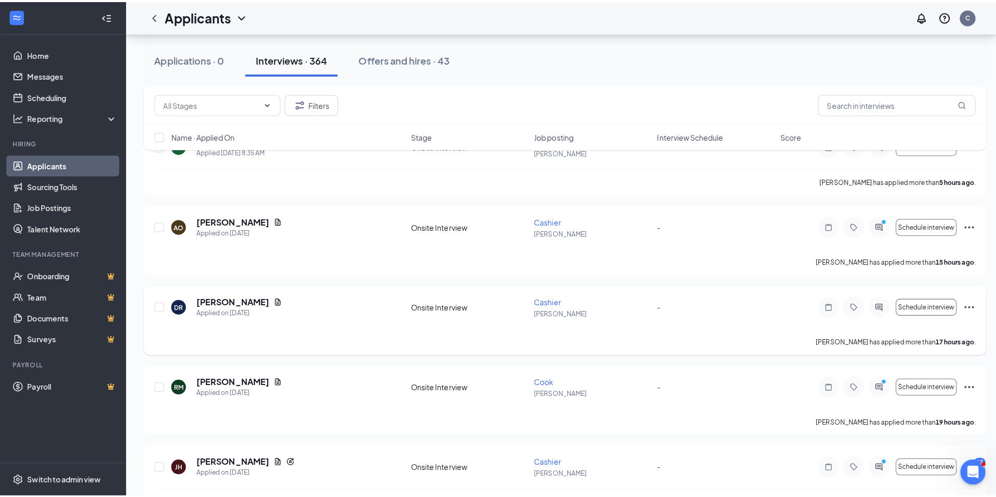
scroll to position [208, 0]
click at [243, 301] on h5 "[PERSON_NAME]" at bounding box center [231, 296] width 72 height 11
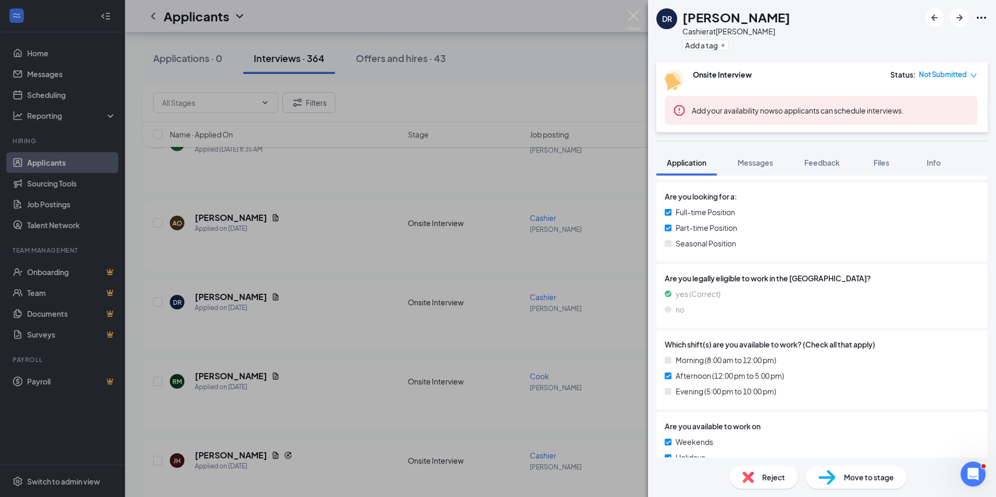
scroll to position [289, 0]
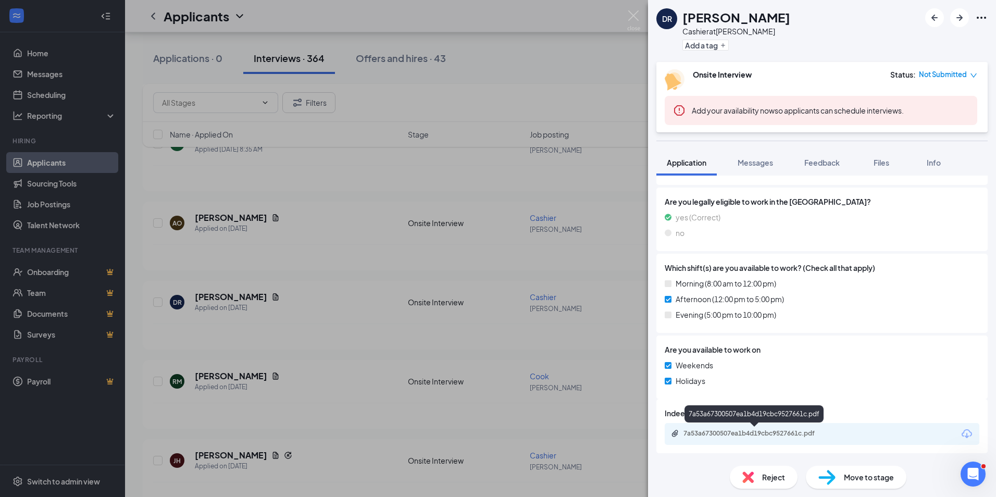
click at [764, 427] on div "7a53a67300507ea1b4d19cbc9527661c.pdf" at bounding box center [822, 434] width 315 height 22
click at [764, 433] on div "7a53a67300507ea1b4d19cbc9527661c.pdf" at bounding box center [757, 433] width 146 height 8
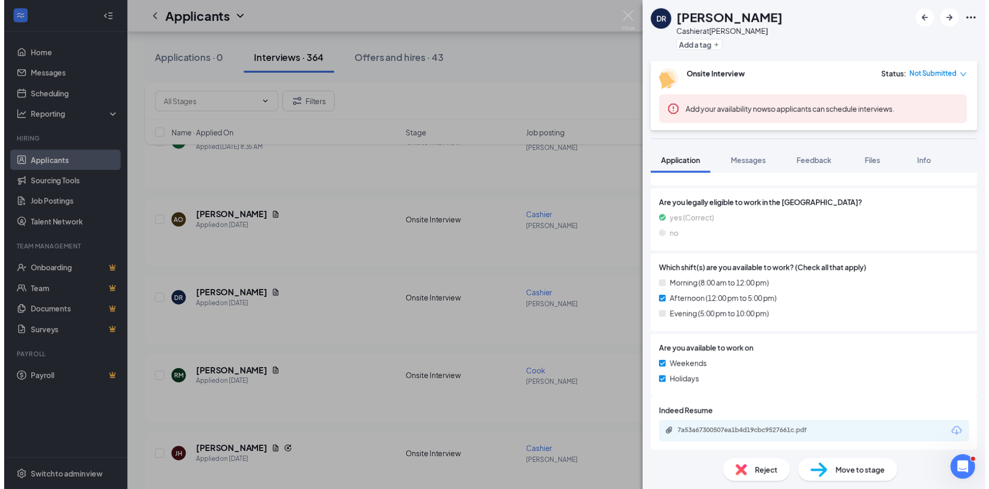
scroll to position [208, 0]
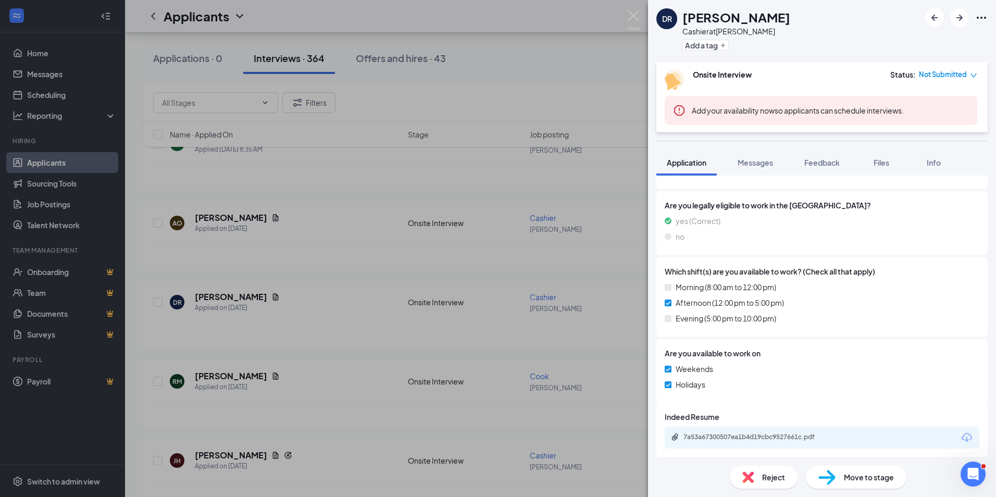
click at [322, 336] on div "[PERSON_NAME] Cashier at [GEOGRAPHIC_DATA] Add a tag Onsite Interview Status : …" at bounding box center [498, 248] width 996 height 497
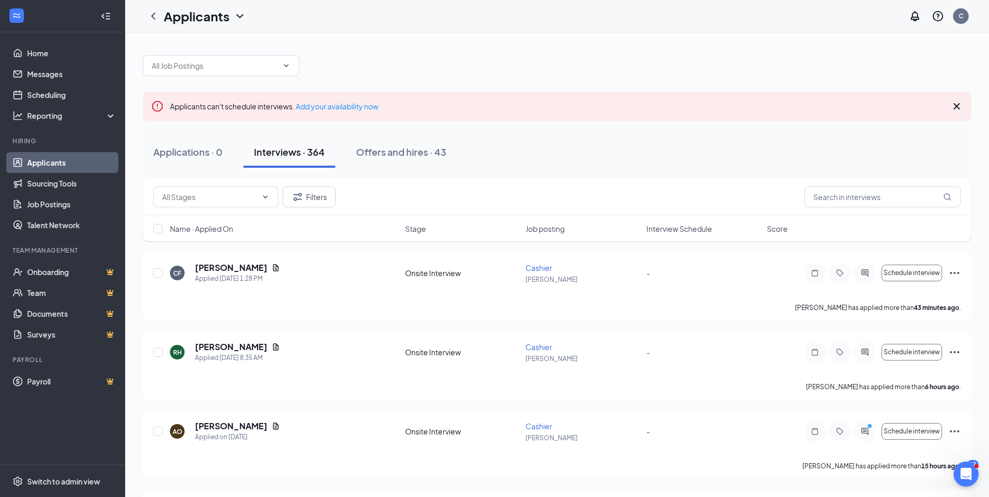
click at [305, 157] on div "Interviews · 364" at bounding box center [289, 151] width 71 height 13
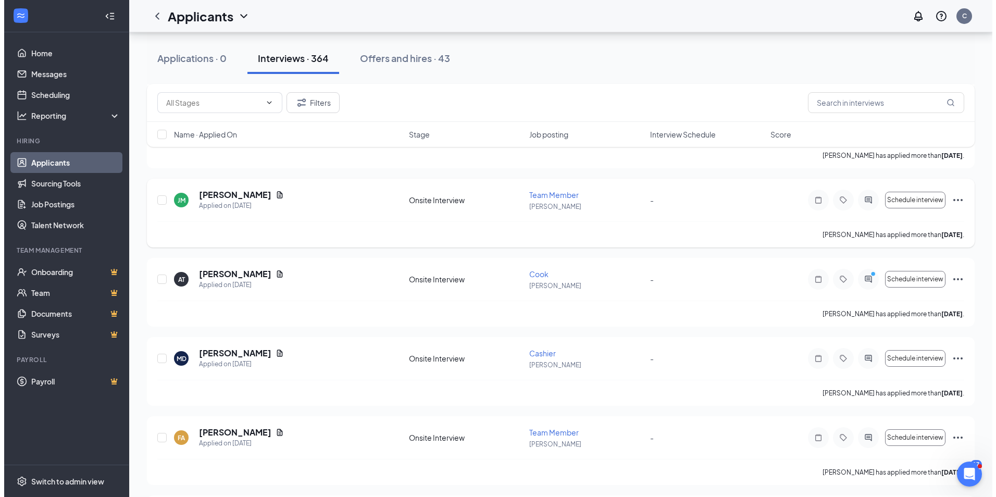
scroll to position [886, 0]
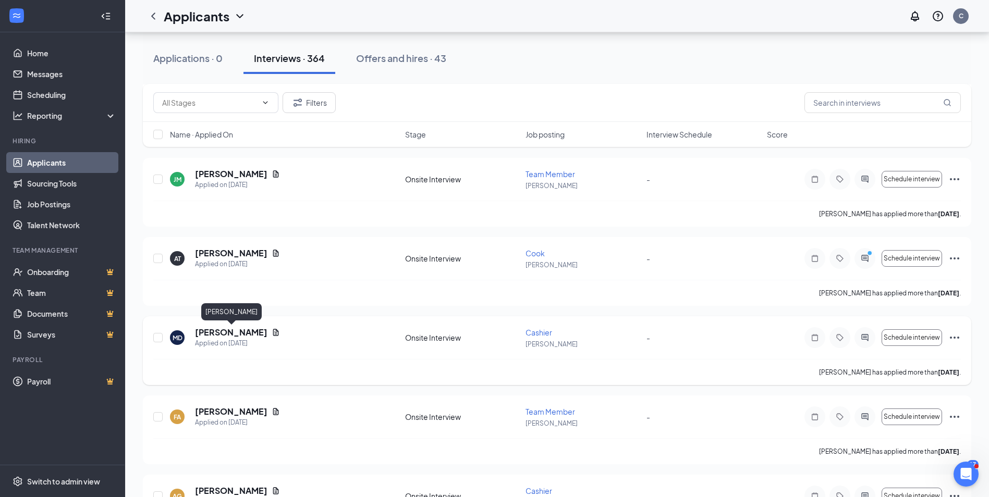
click at [243, 334] on h5 "[PERSON_NAME]" at bounding box center [231, 332] width 72 height 11
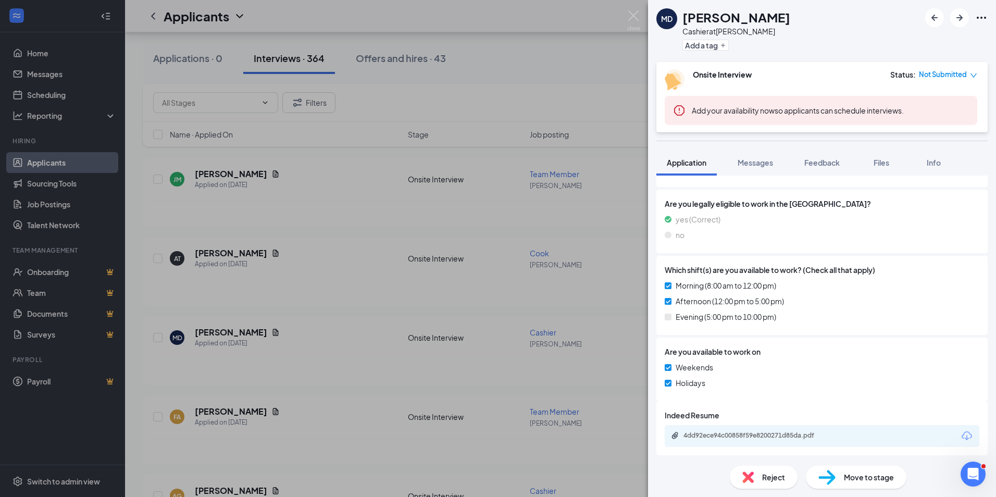
scroll to position [289, 0]
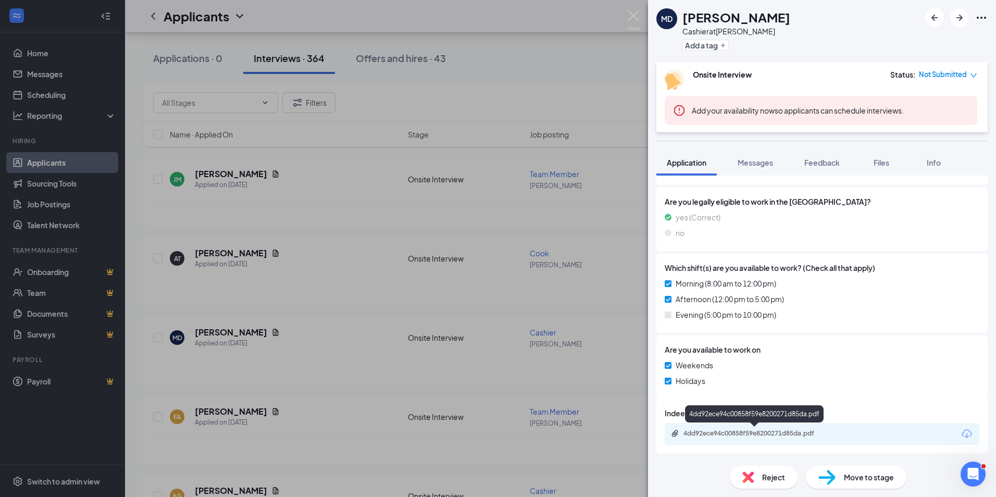
click at [738, 432] on div "4dd92ece94c00858f59e8200271d85da.pdf" at bounding box center [757, 433] width 146 height 8
